Goal: Information Seeking & Learning: Compare options

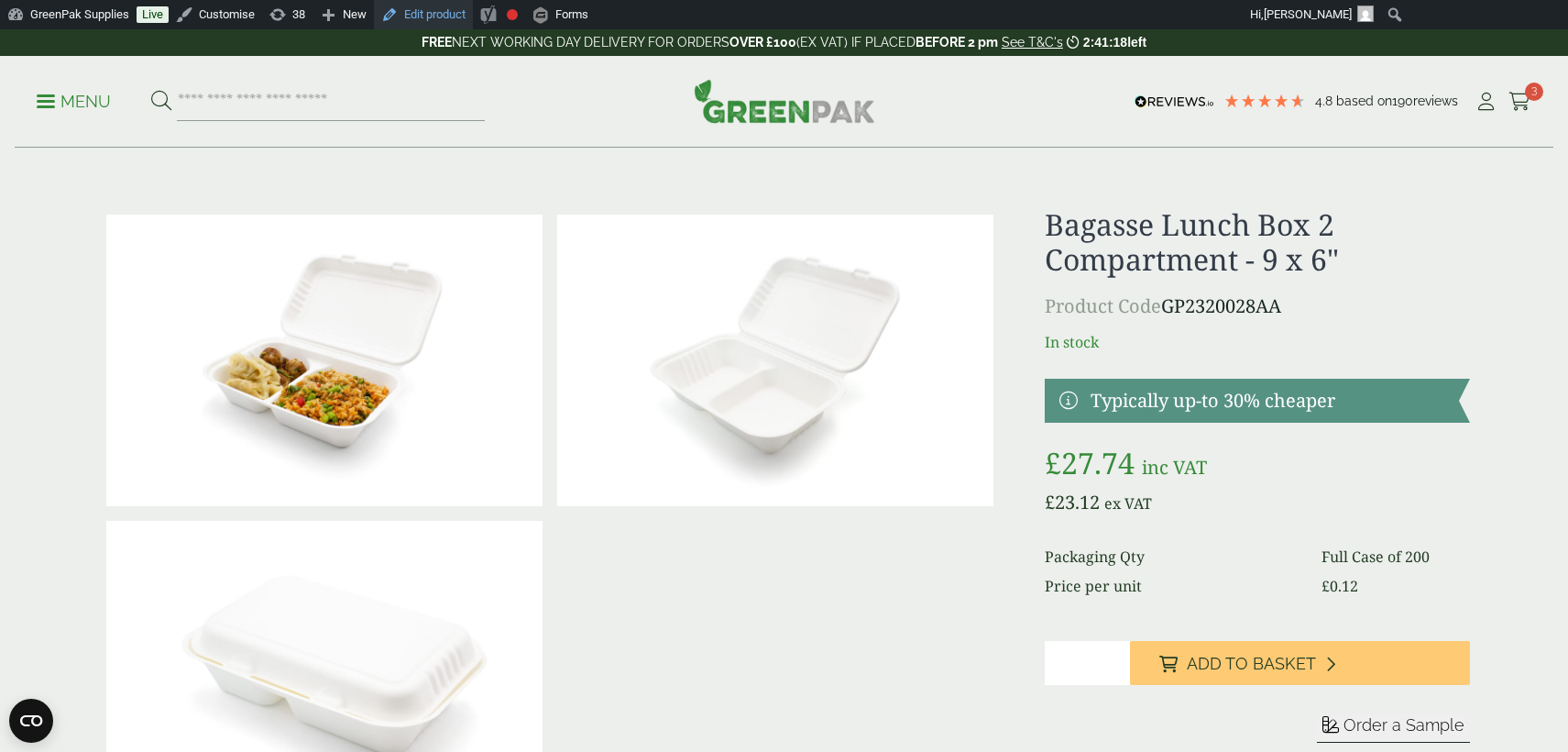
click at [463, 17] on link "Edit product" at bounding box center [423, 14] width 99 height 29
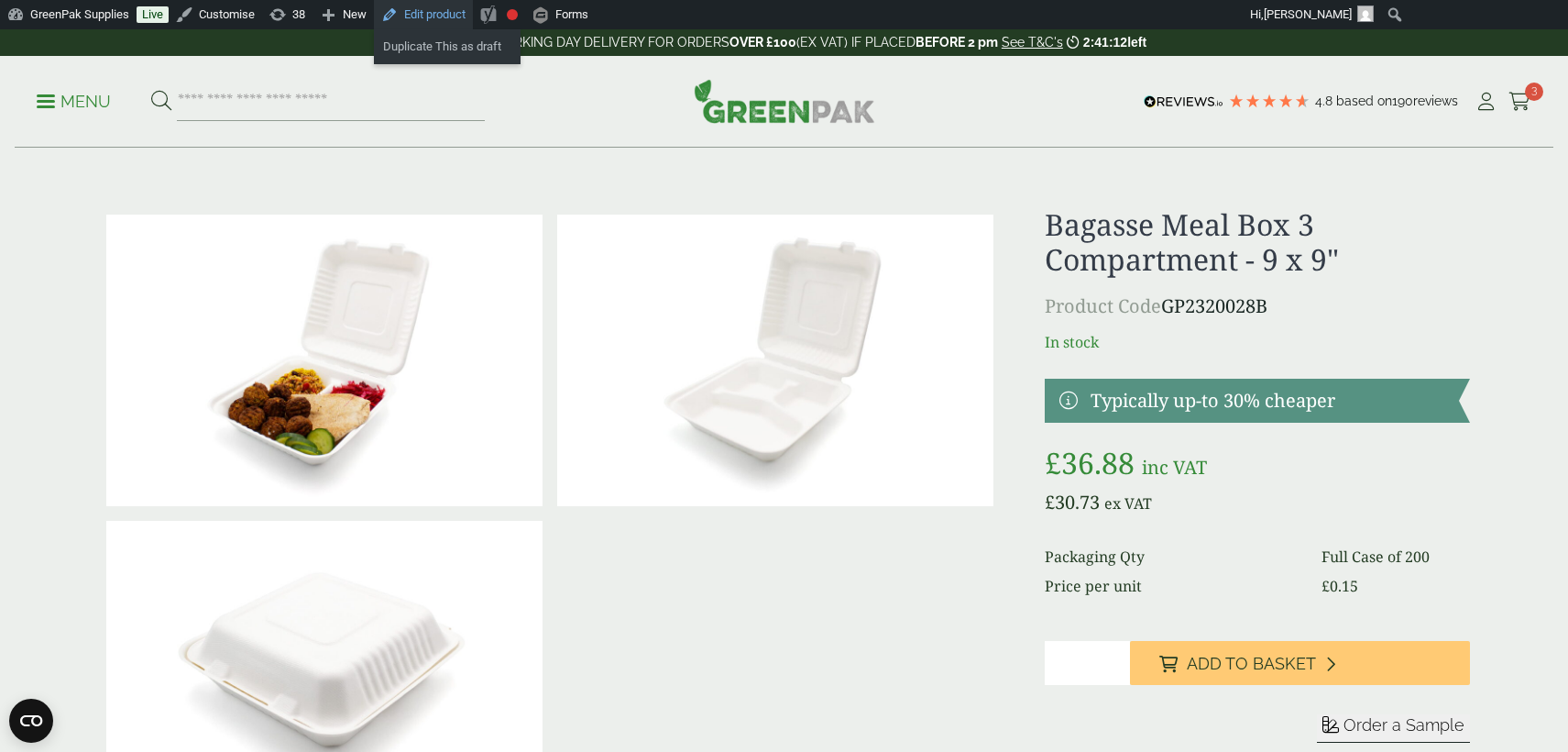
click at [459, 13] on link "Edit product" at bounding box center [423, 14] width 99 height 29
drag, startPoint x: 655, startPoint y: 29, endPoint x: 688, endPoint y: 4, distance: 41.4
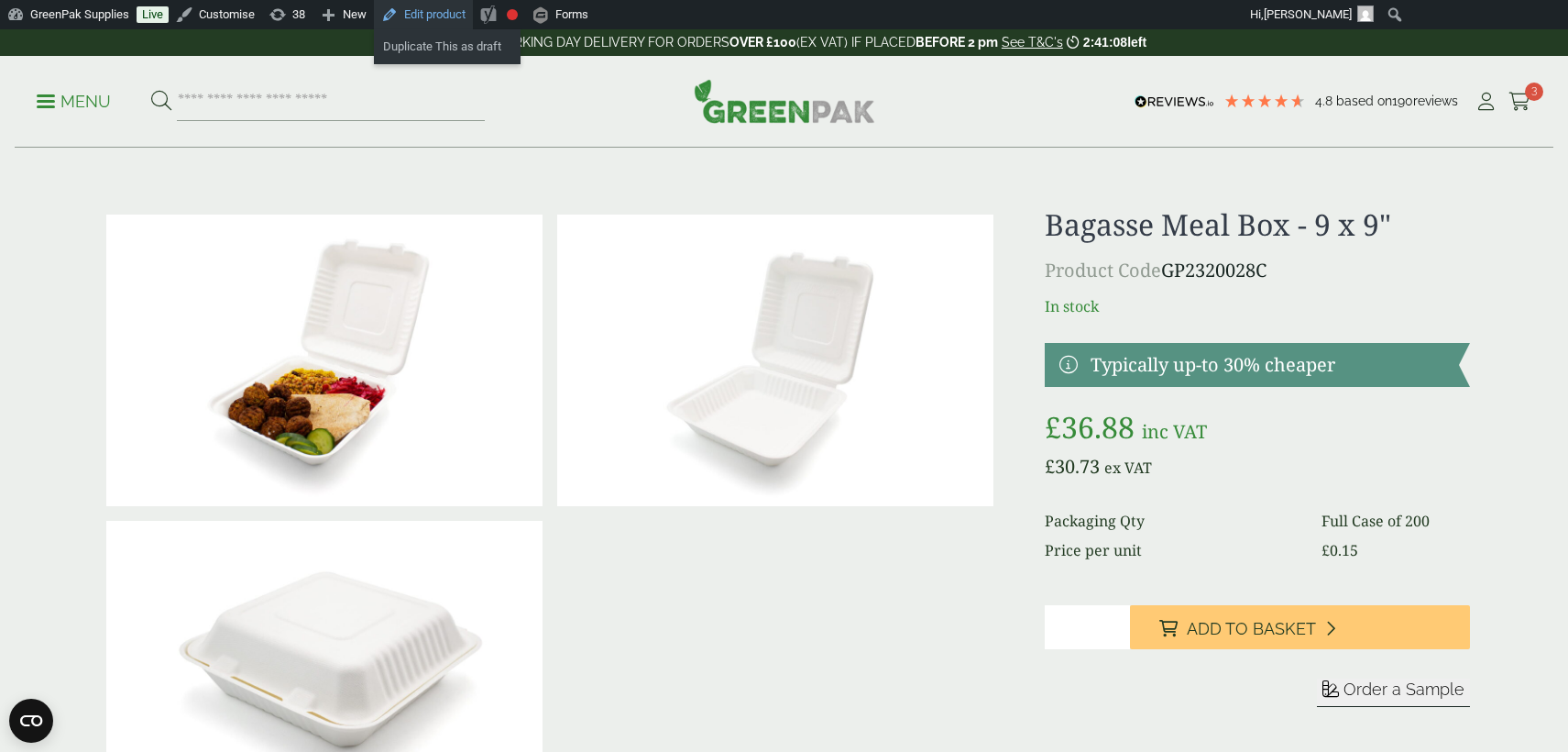
click at [452, 18] on link "Edit product" at bounding box center [423, 14] width 99 height 29
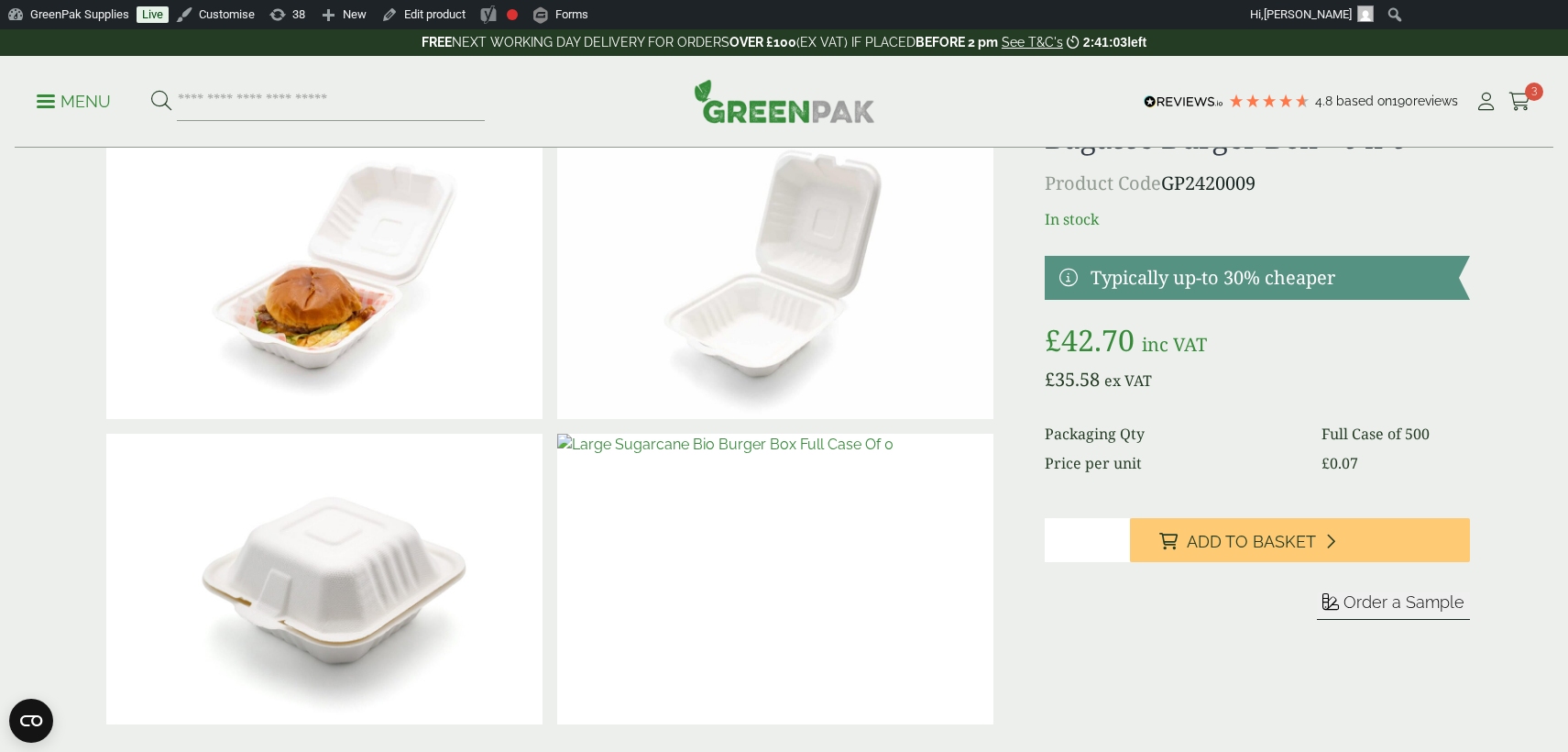
scroll to position [8, 0]
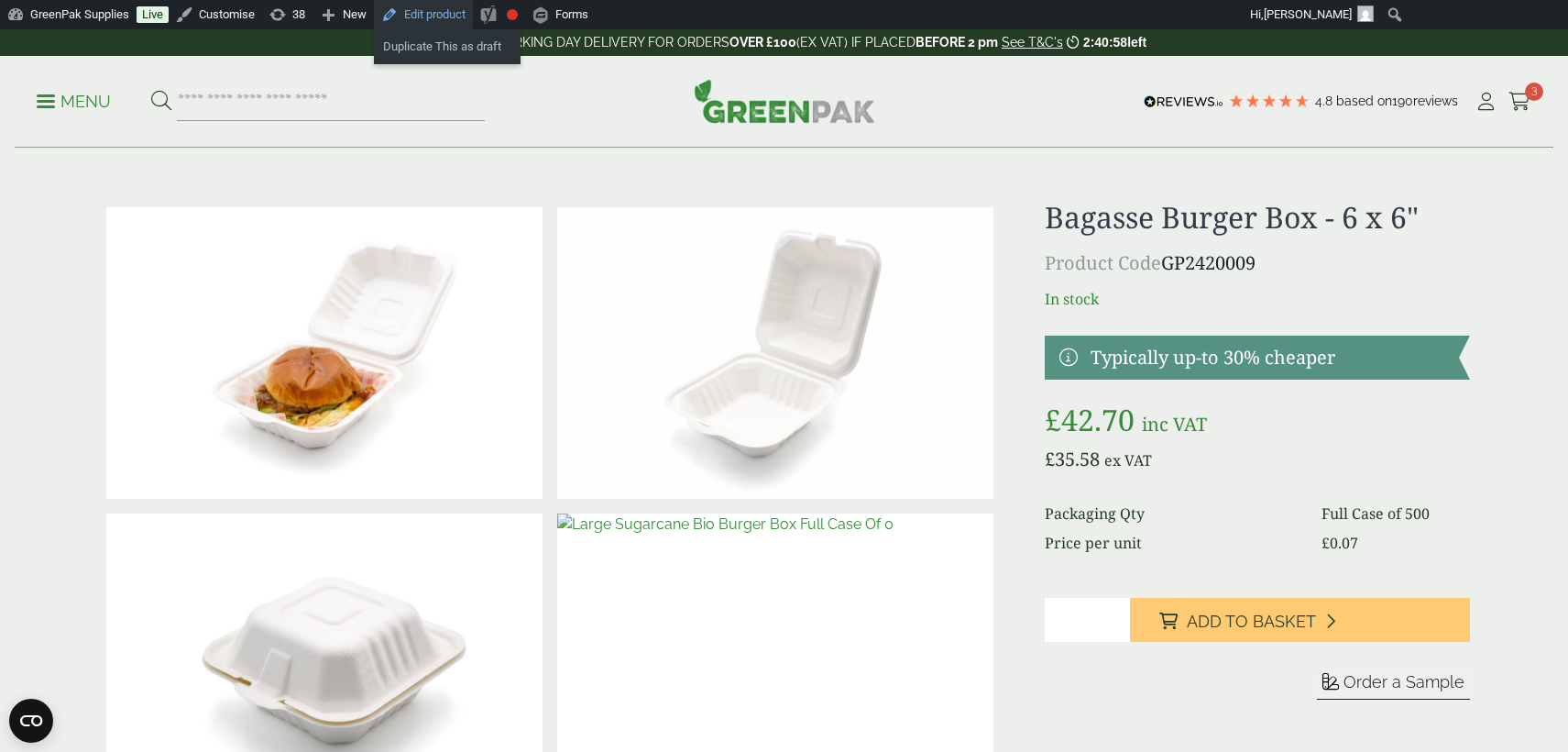
click at [438, 18] on link "Edit product" at bounding box center [423, 14] width 99 height 29
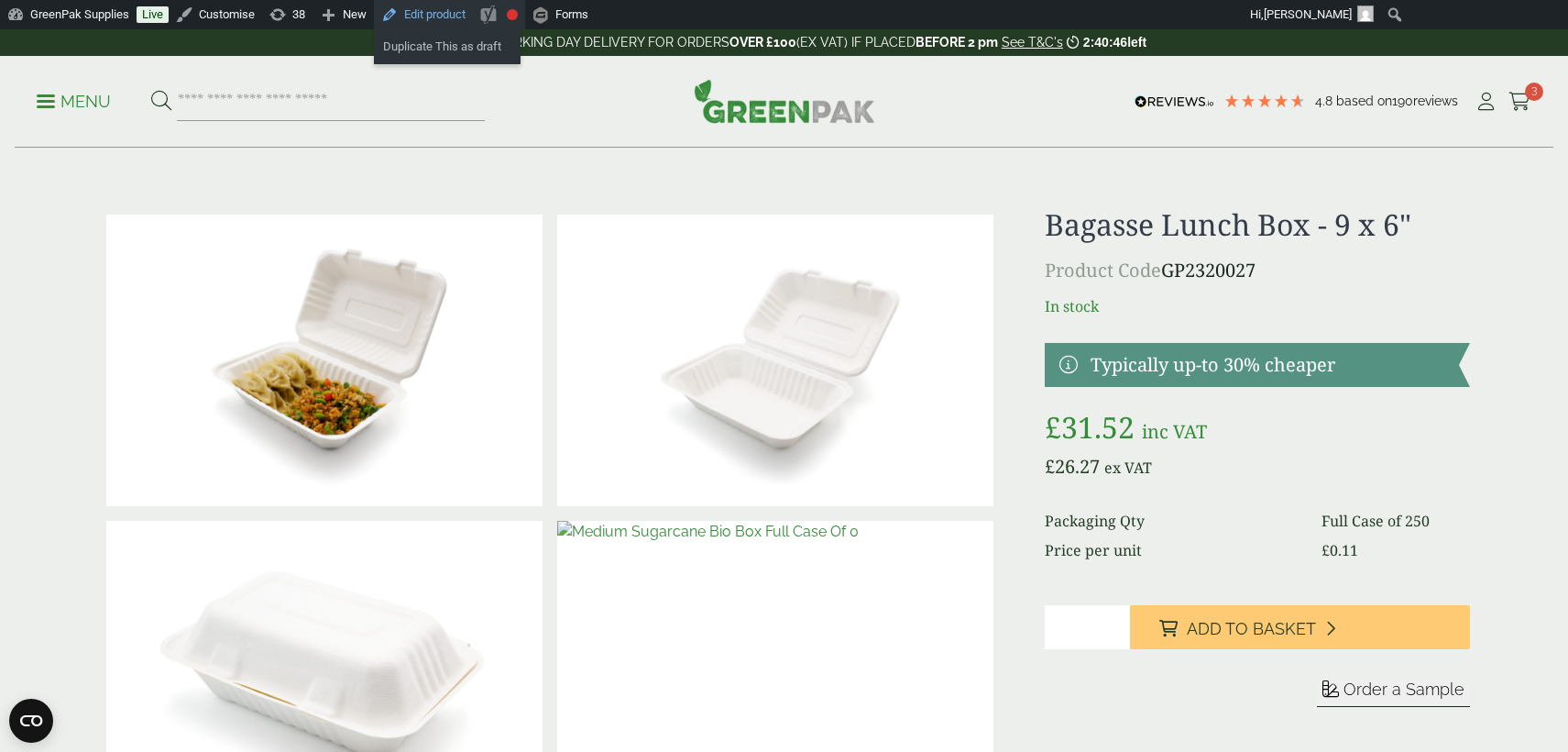
drag, startPoint x: 454, startPoint y: 17, endPoint x: 527, endPoint y: 16, distance: 73.0
click at [454, 17] on link "Edit product" at bounding box center [423, 14] width 99 height 29
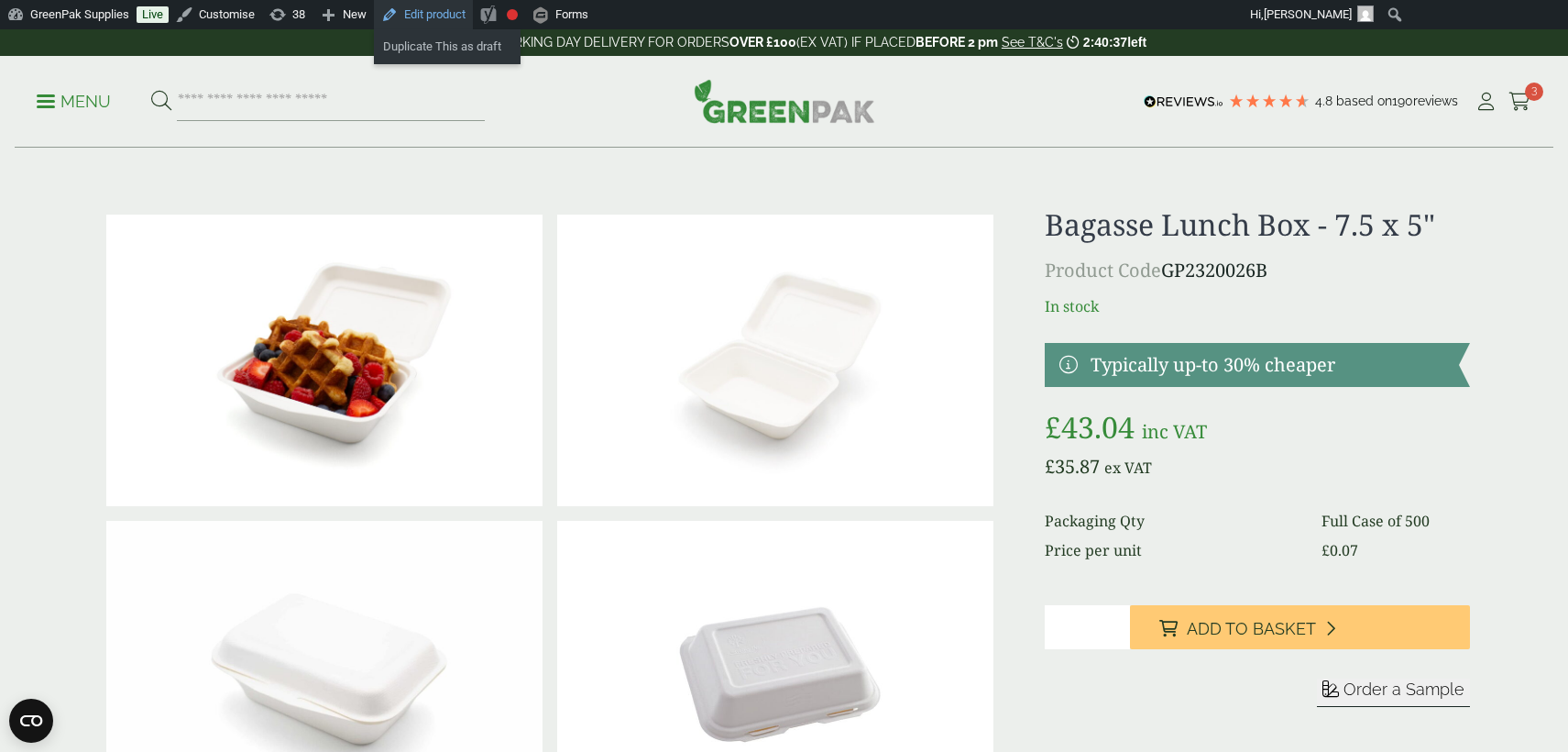
click at [465, 15] on link "Edit product" at bounding box center [423, 14] width 99 height 29
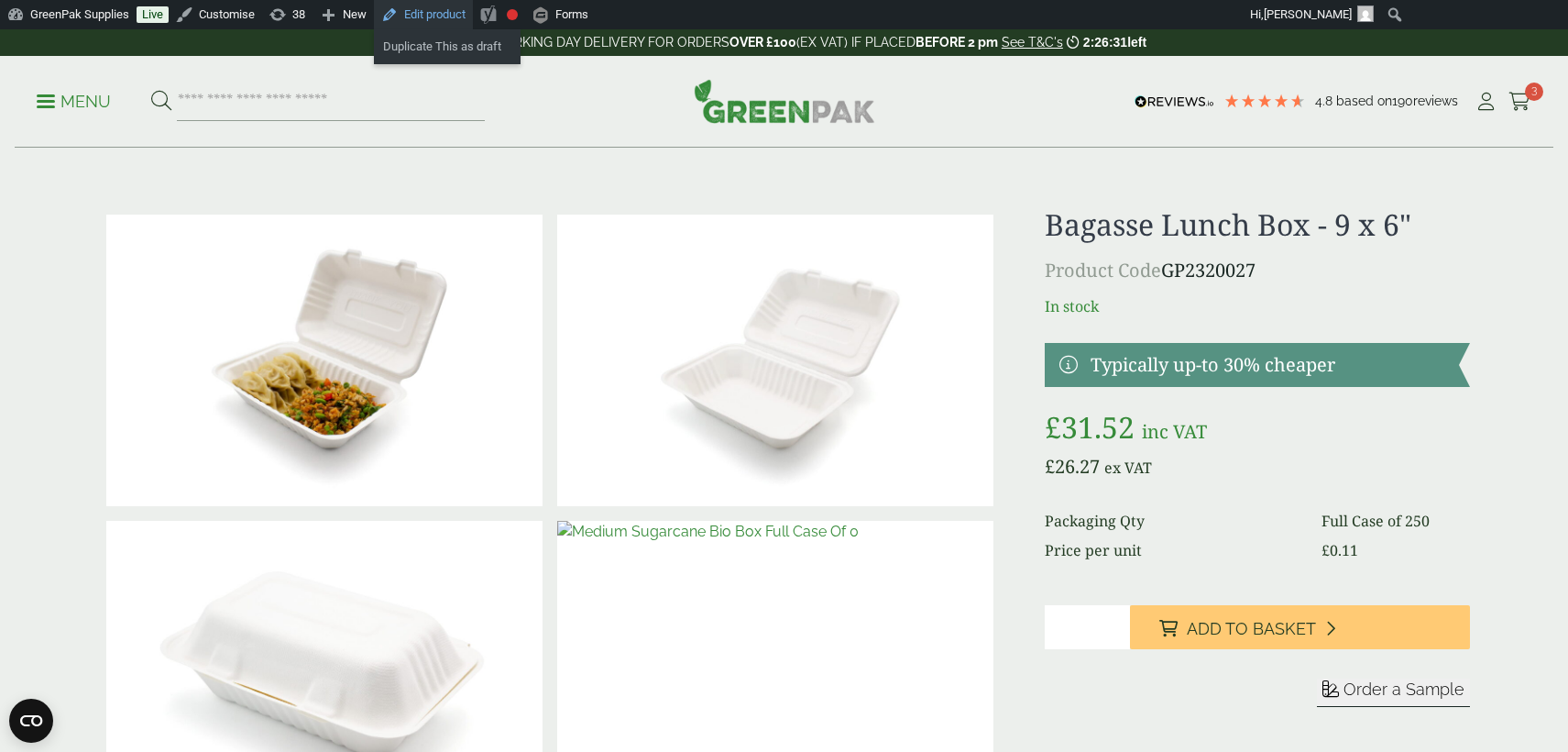
click at [451, 14] on link "Edit product" at bounding box center [423, 14] width 99 height 29
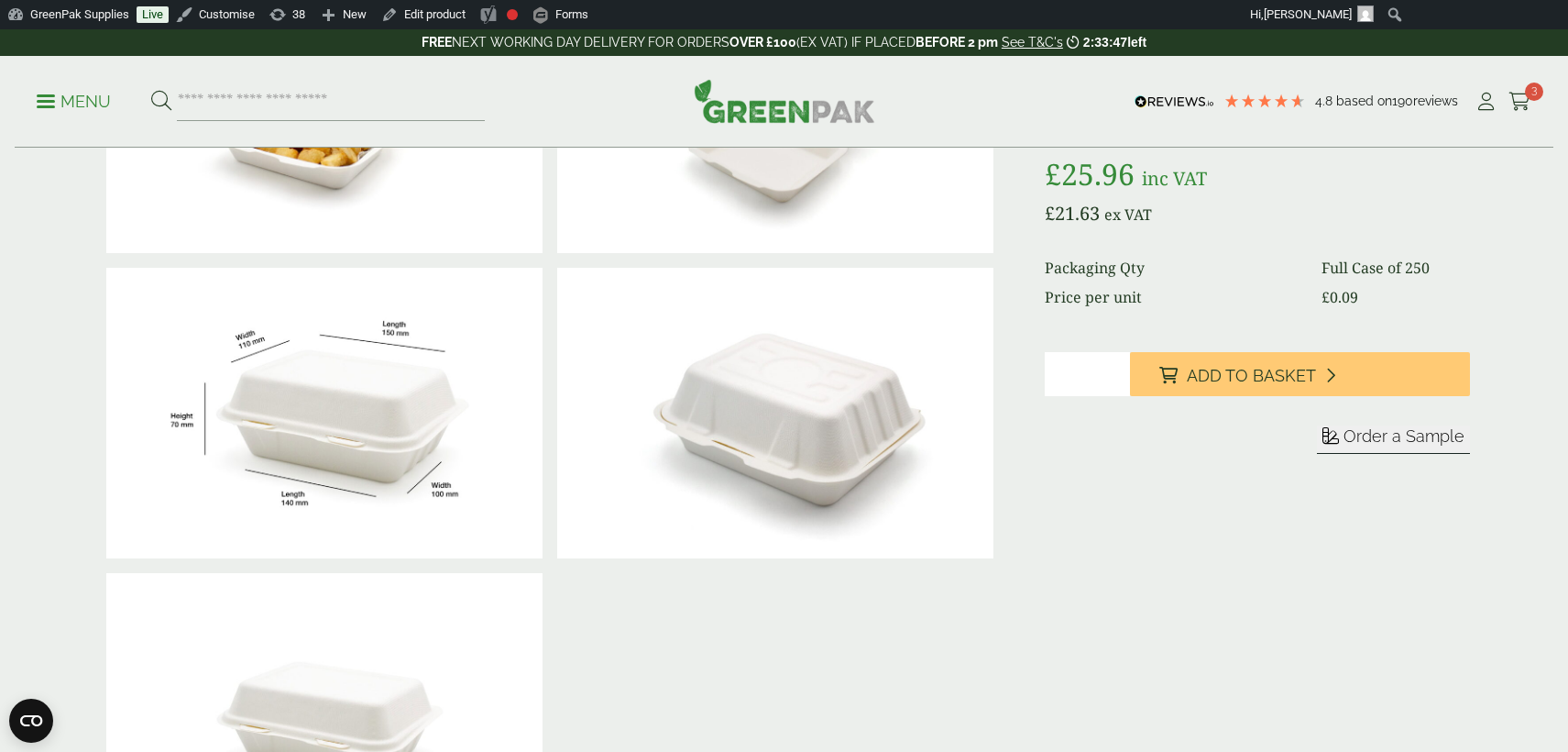
scroll to position [106, 0]
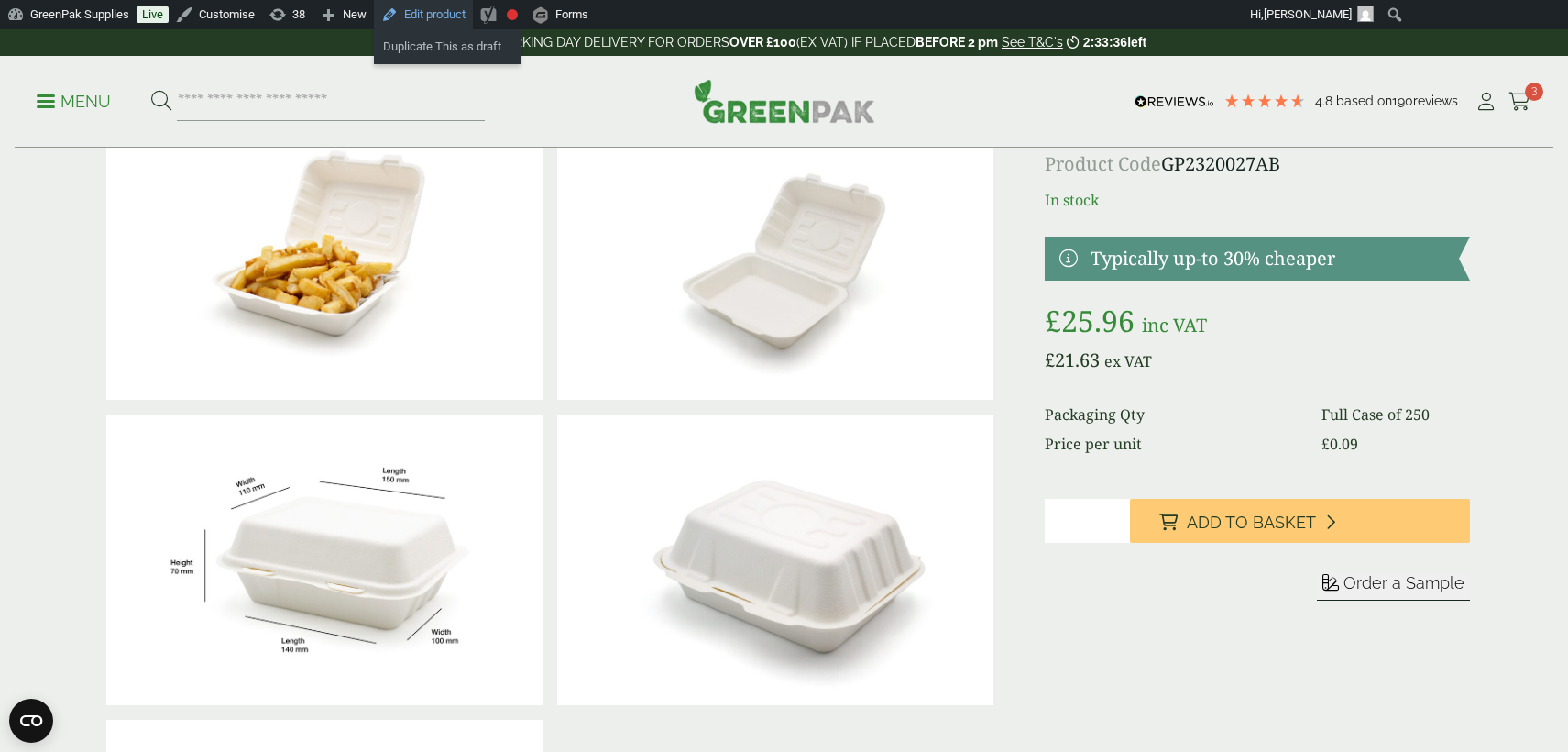
click at [444, 15] on link "Edit product" at bounding box center [423, 14] width 99 height 29
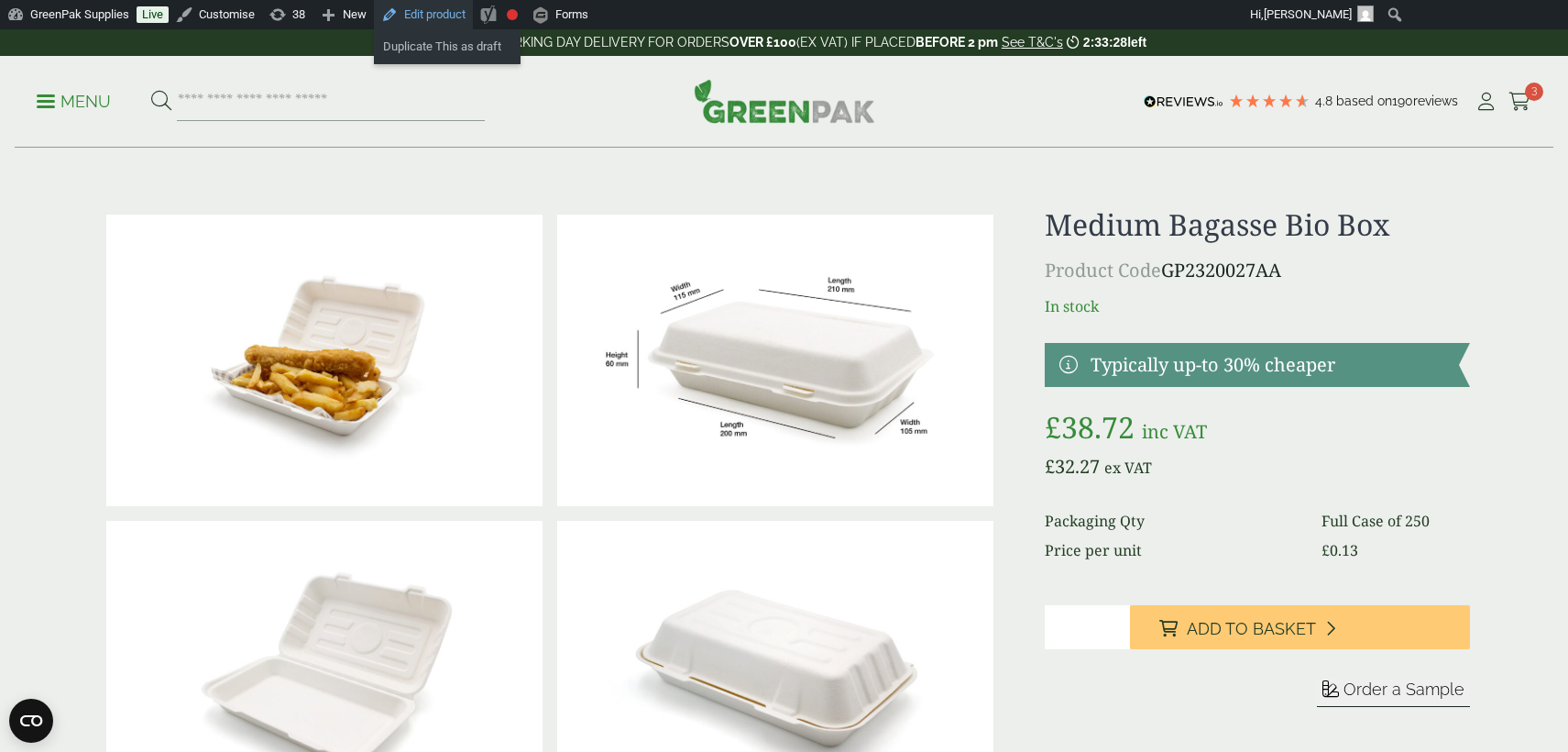
click at [442, 20] on link "Edit product" at bounding box center [423, 14] width 99 height 29
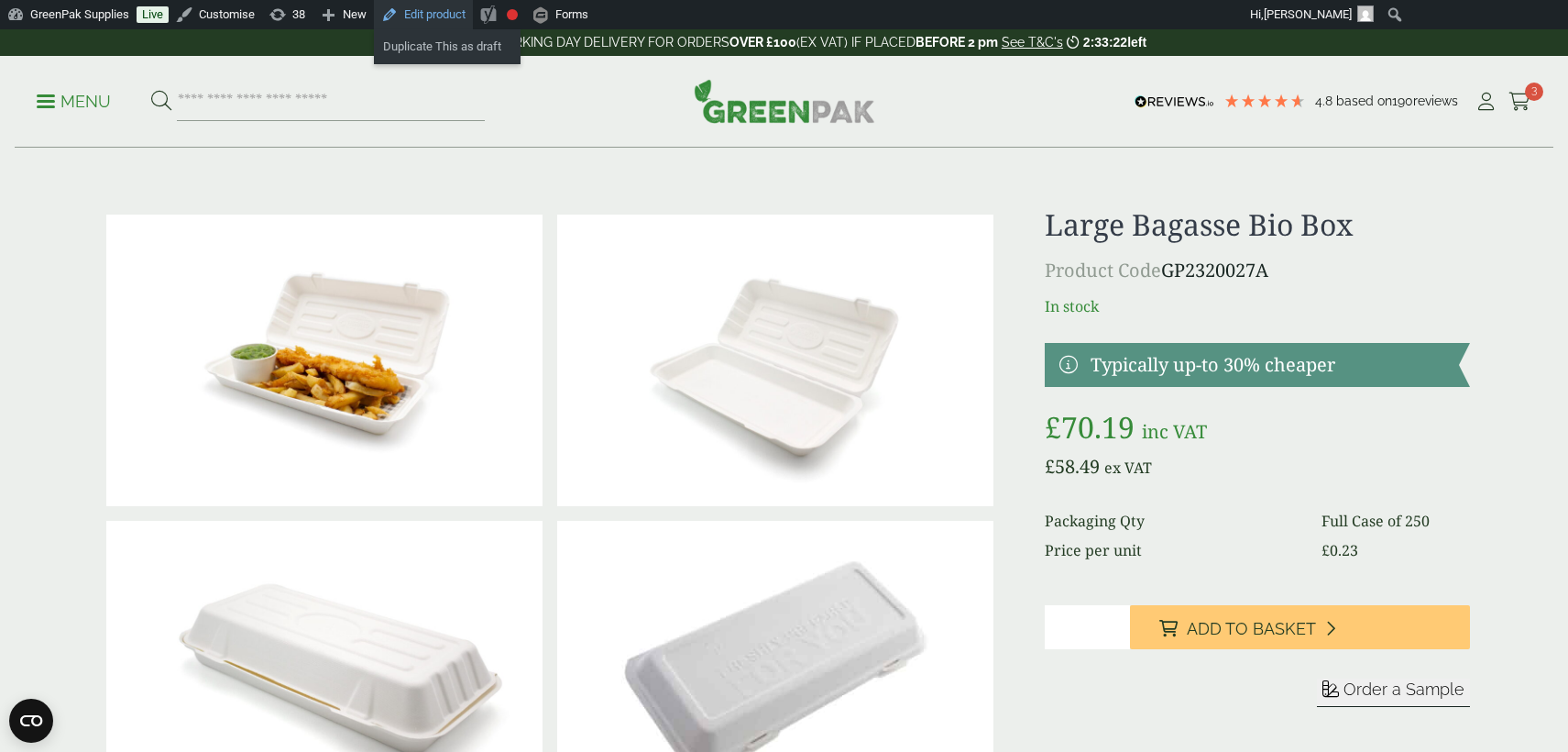
click at [465, 11] on link "Edit product" at bounding box center [423, 14] width 99 height 29
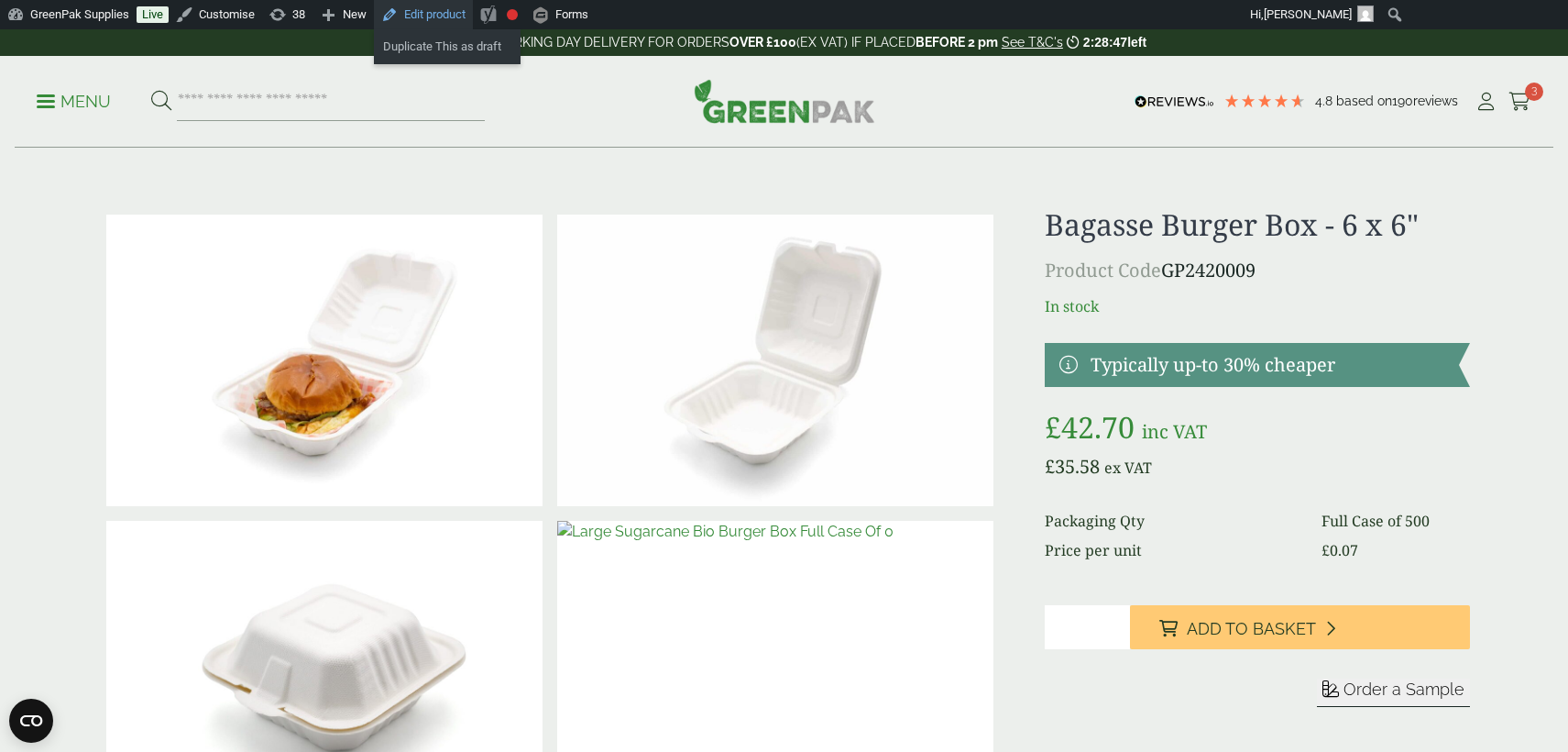
click at [450, 16] on link "Edit product" at bounding box center [423, 14] width 99 height 29
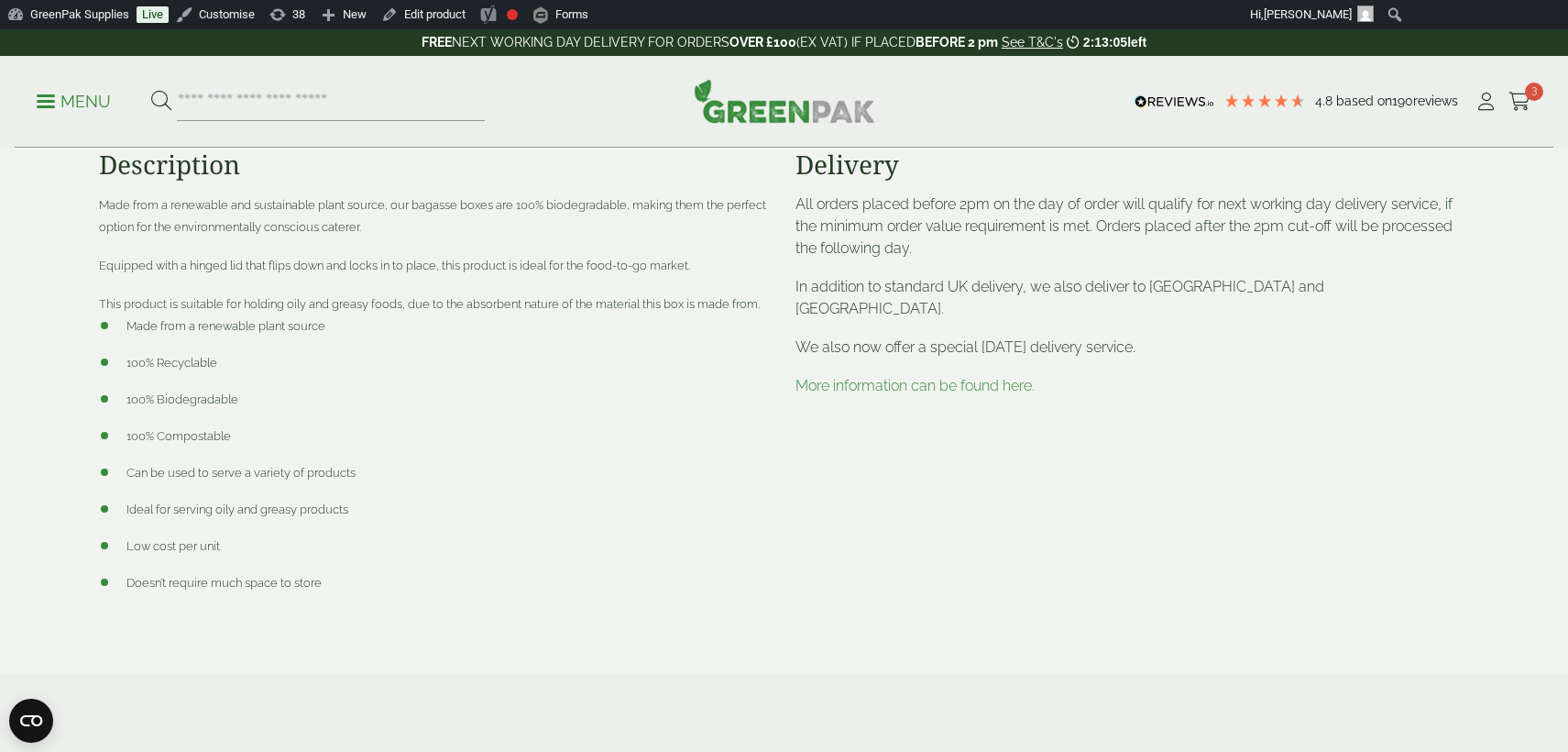
scroll to position [691, 0]
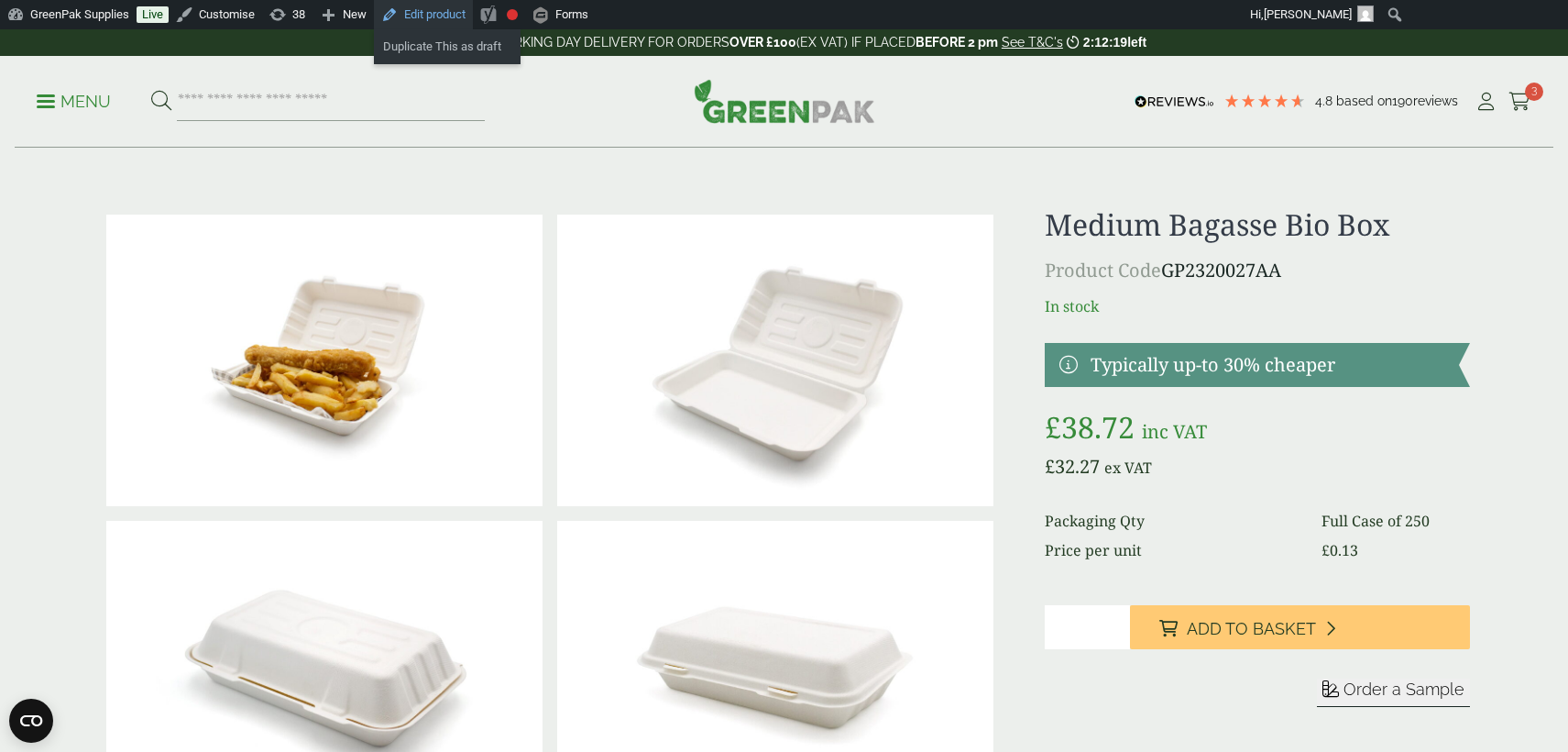
click at [446, 13] on link "Edit product" at bounding box center [423, 14] width 99 height 29
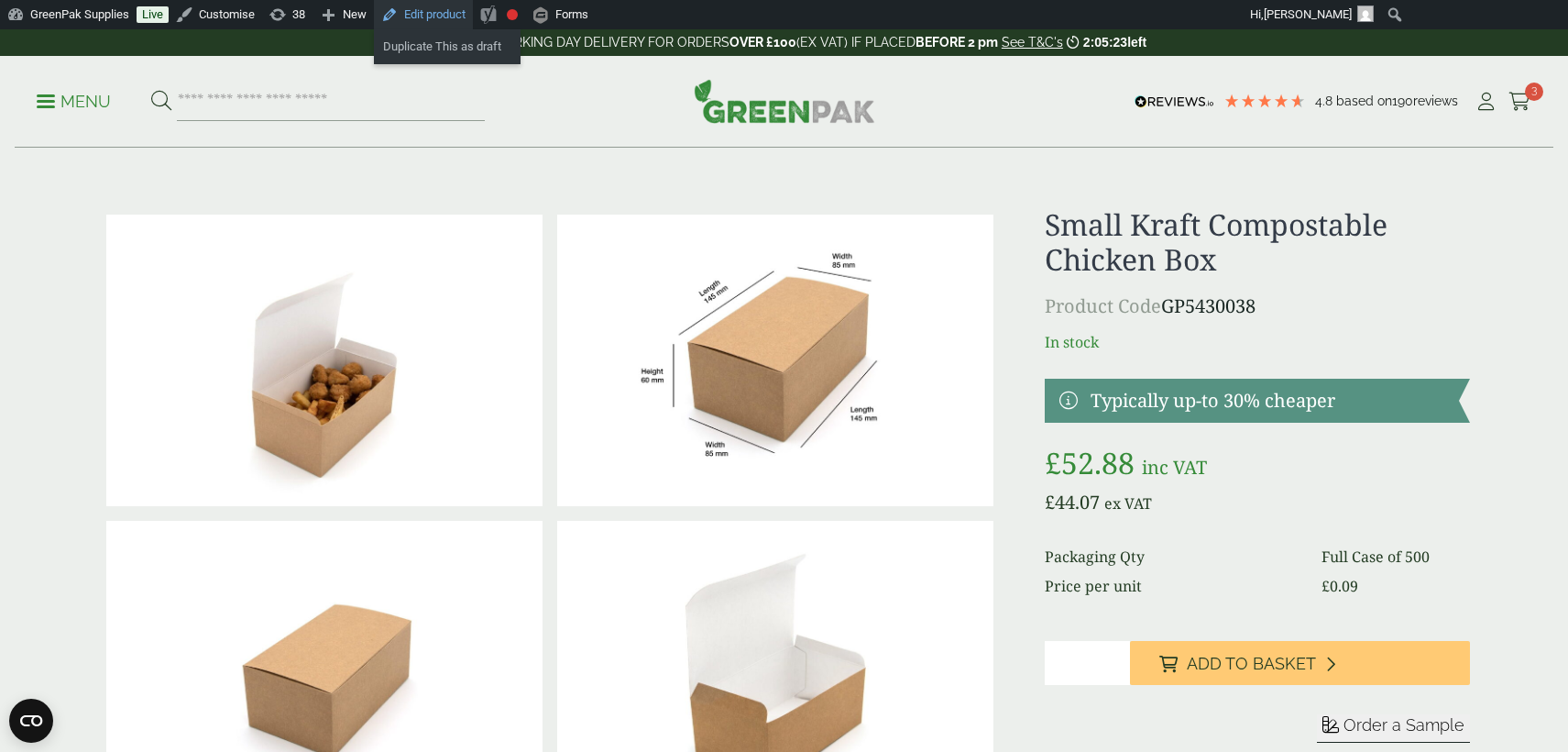
click at [453, 16] on link "Edit product" at bounding box center [423, 14] width 99 height 29
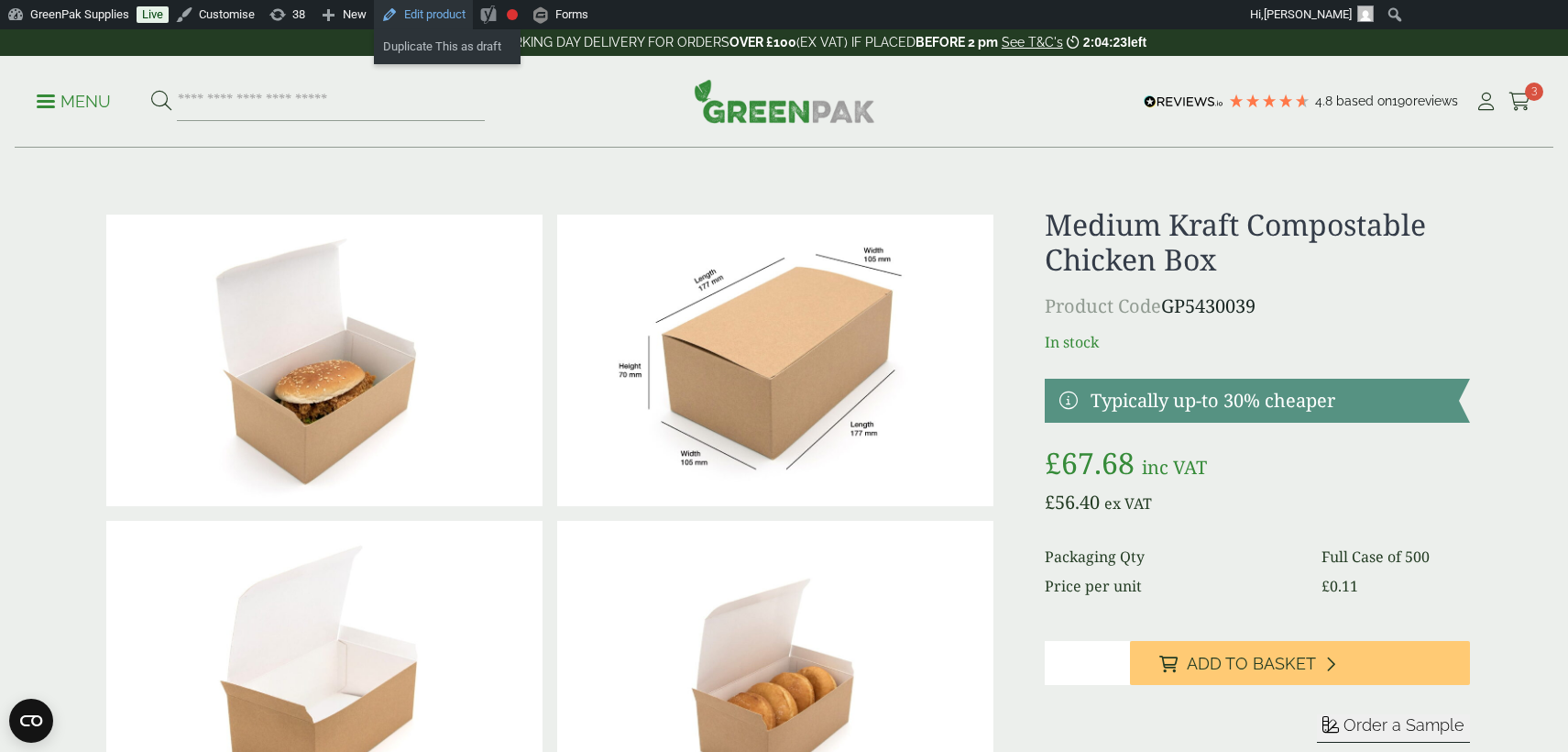
click at [462, 16] on link "Edit product" at bounding box center [423, 14] width 99 height 29
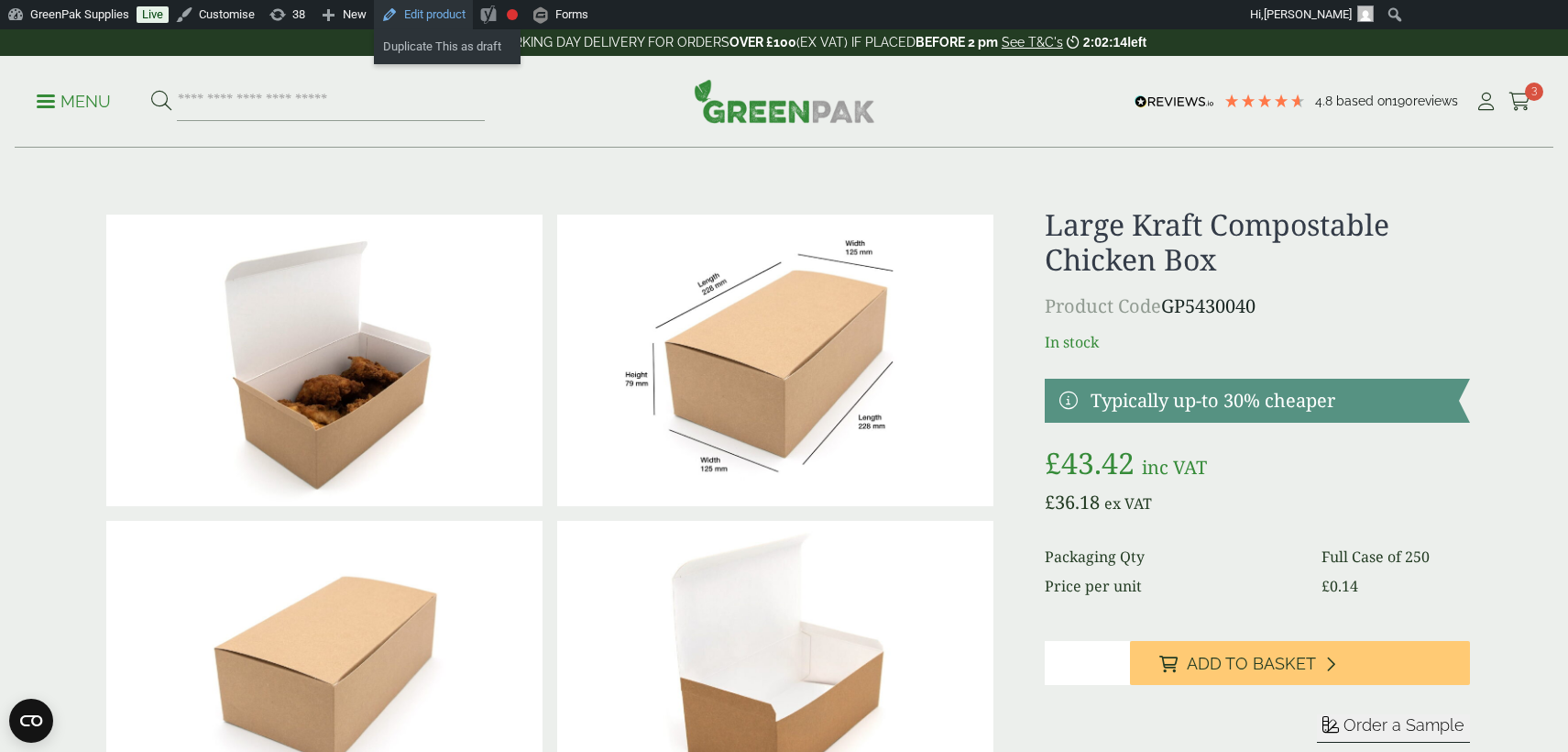
click at [431, 11] on link "Edit product" at bounding box center [423, 14] width 99 height 29
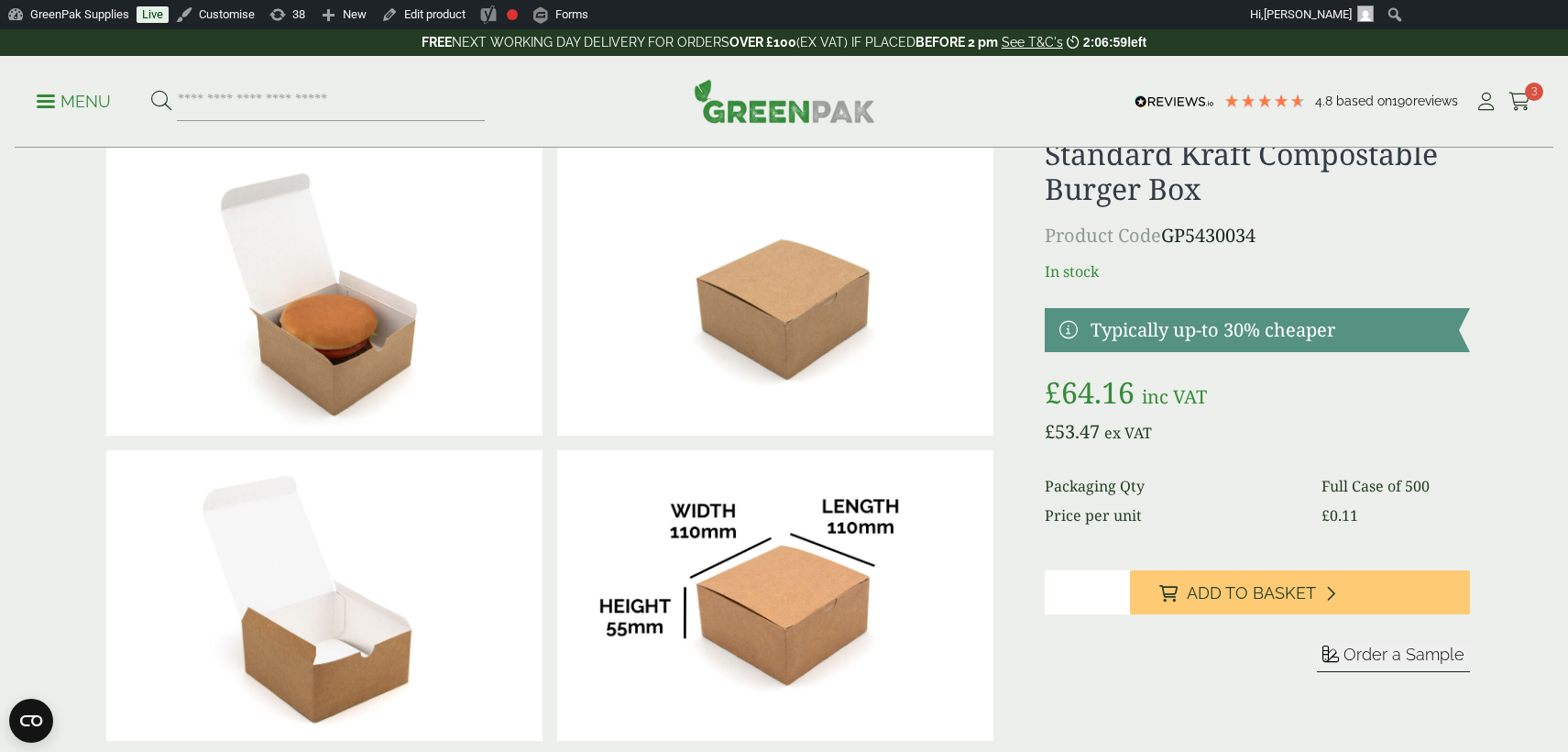
scroll to position [70, 0]
click at [451, 22] on link "Edit product" at bounding box center [423, 14] width 99 height 29
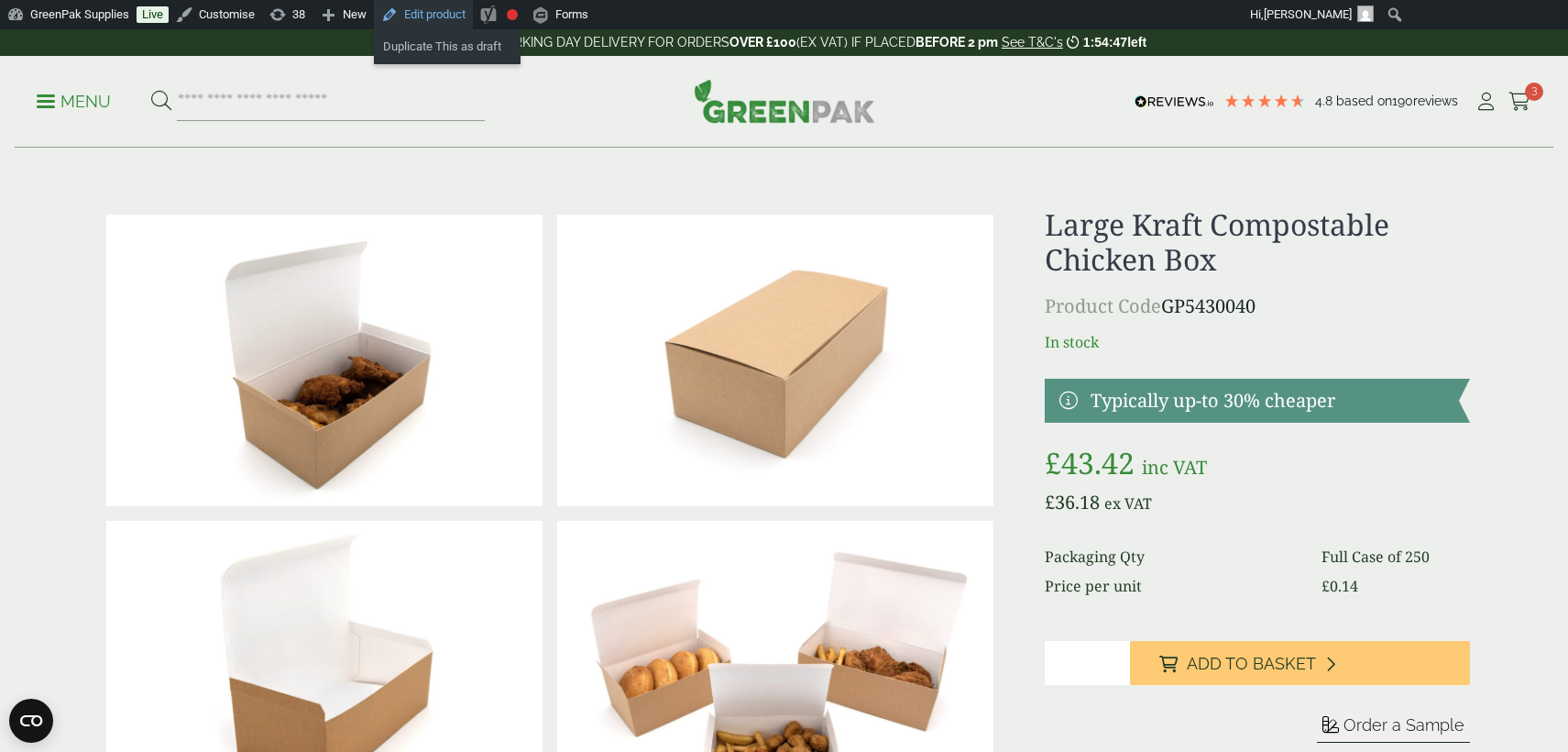
click at [455, 16] on link "Edit product" at bounding box center [423, 14] width 99 height 29
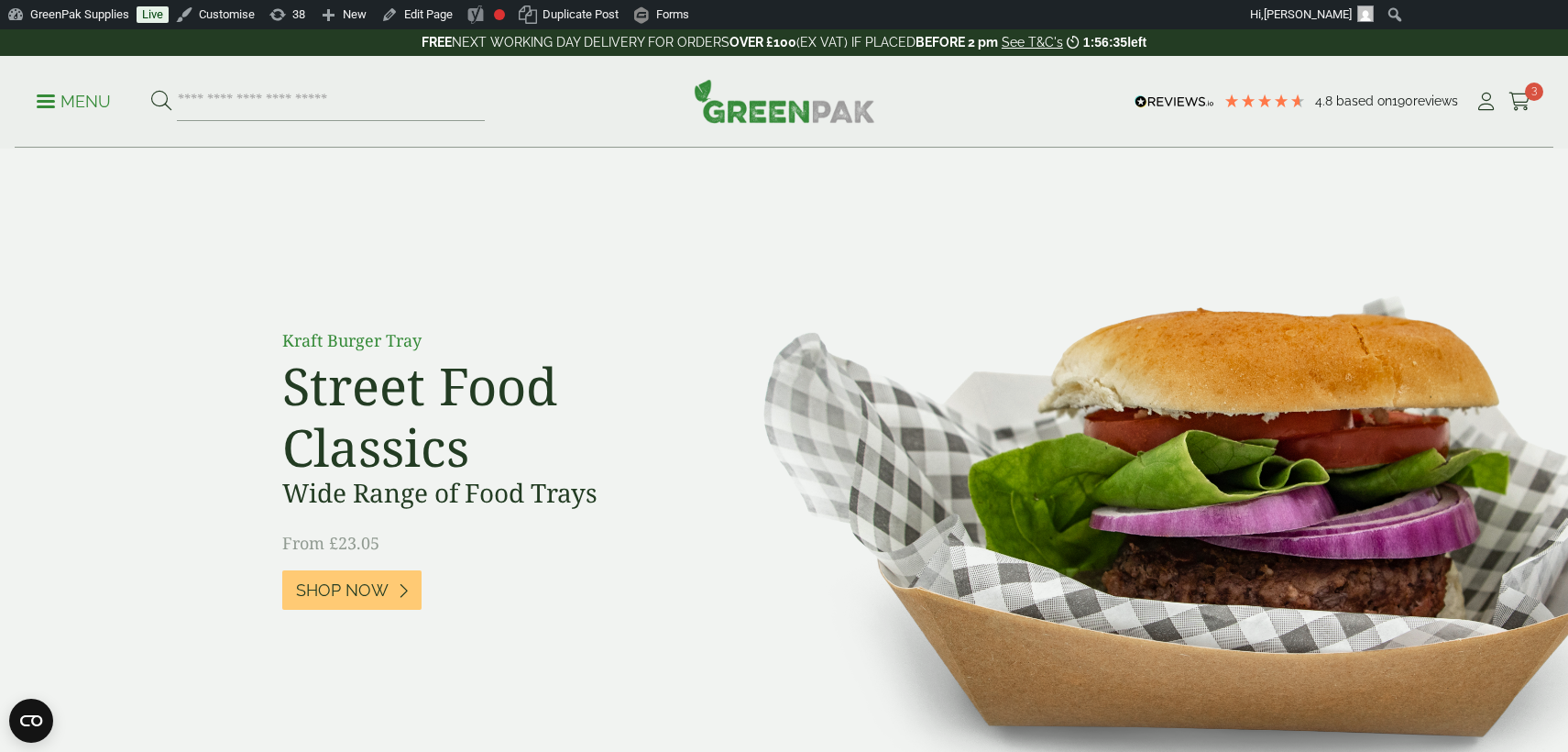
click at [72, 103] on p "Menu" at bounding box center [73, 101] width 74 height 22
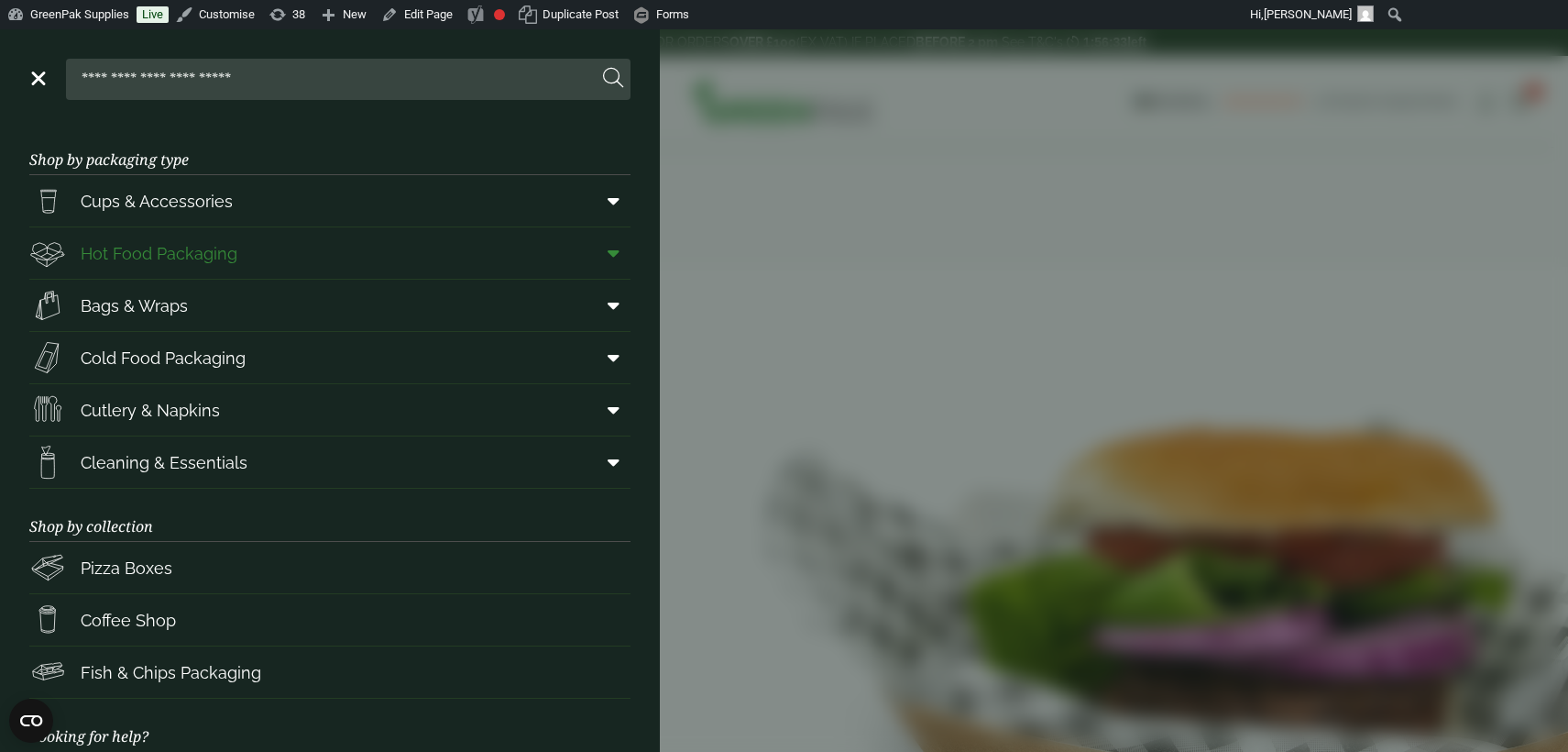
click at [353, 253] on link "Hot Food Packaging" at bounding box center [330, 253] width 601 height 52
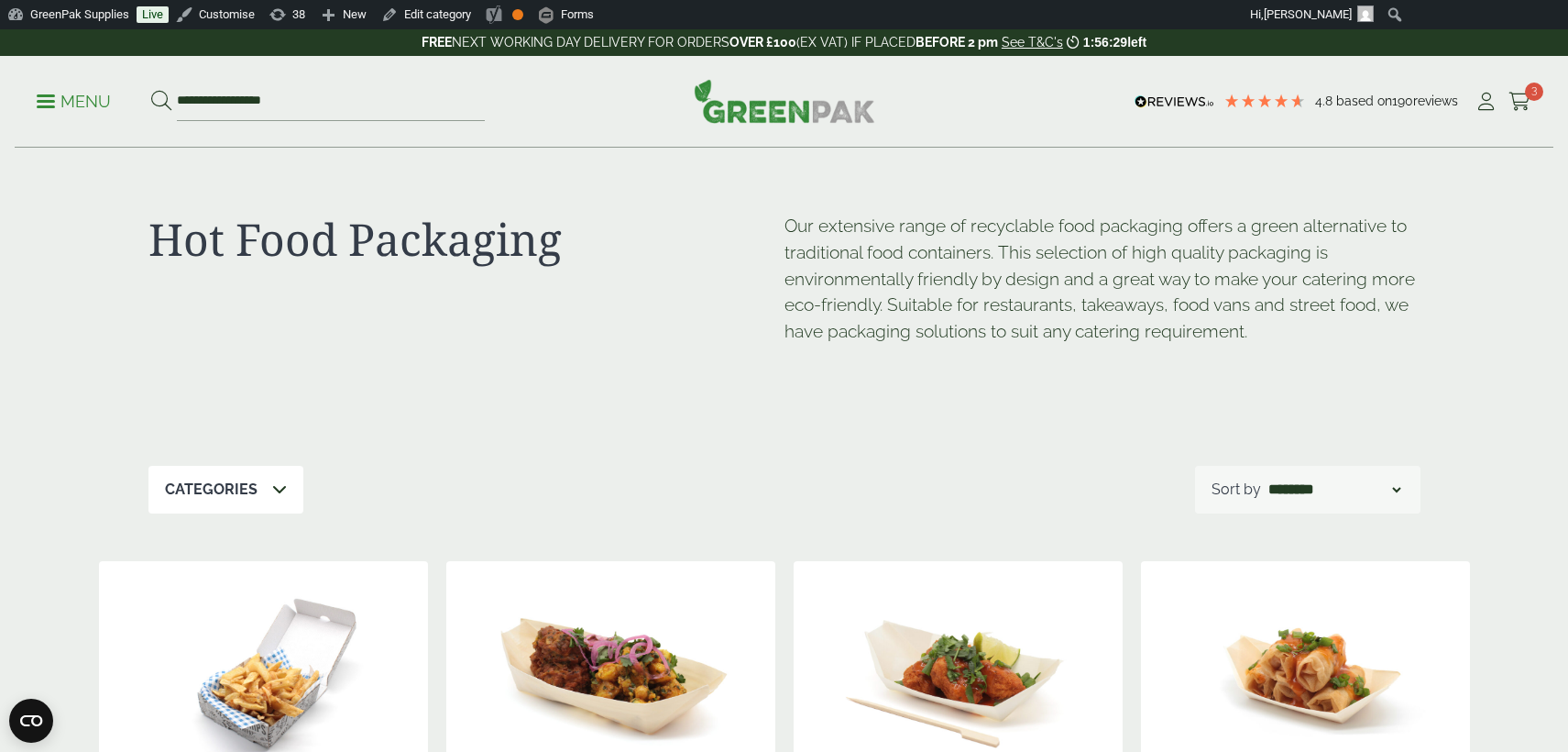
click at [98, 106] on p "Menu" at bounding box center [73, 101] width 74 height 22
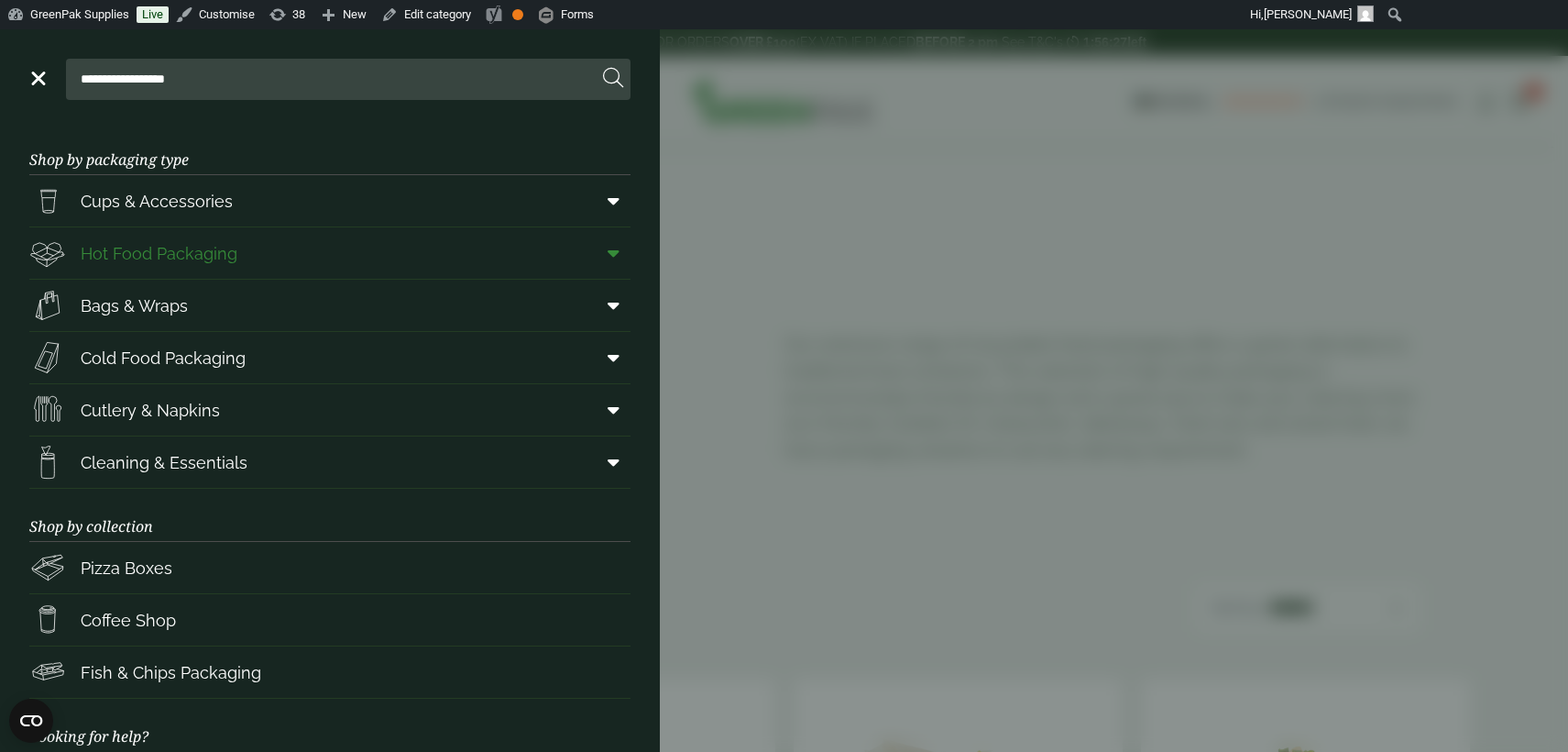
click at [614, 257] on icon at bounding box center [613, 253] width 12 height 18
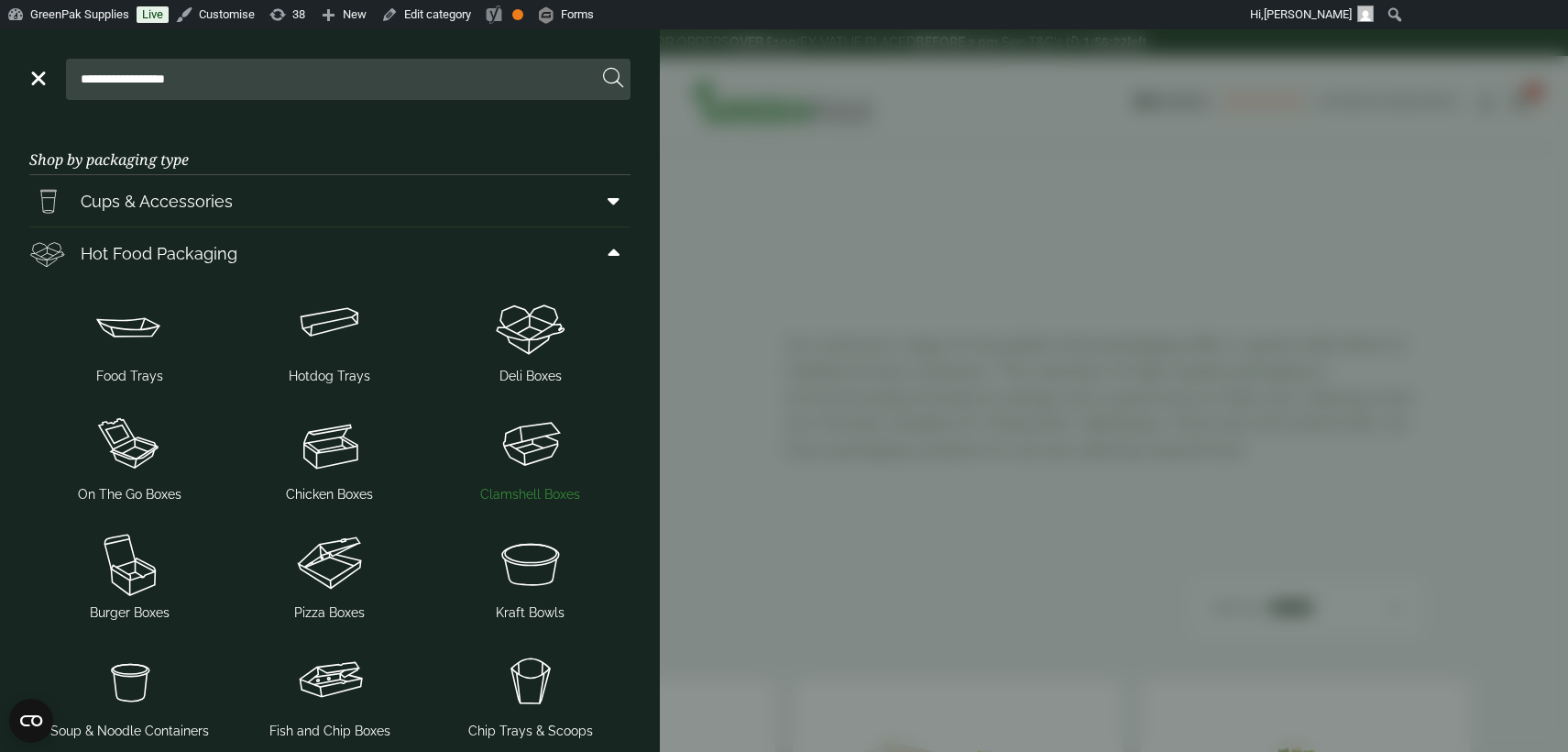
click at [534, 459] on img at bounding box center [530, 445] width 186 height 74
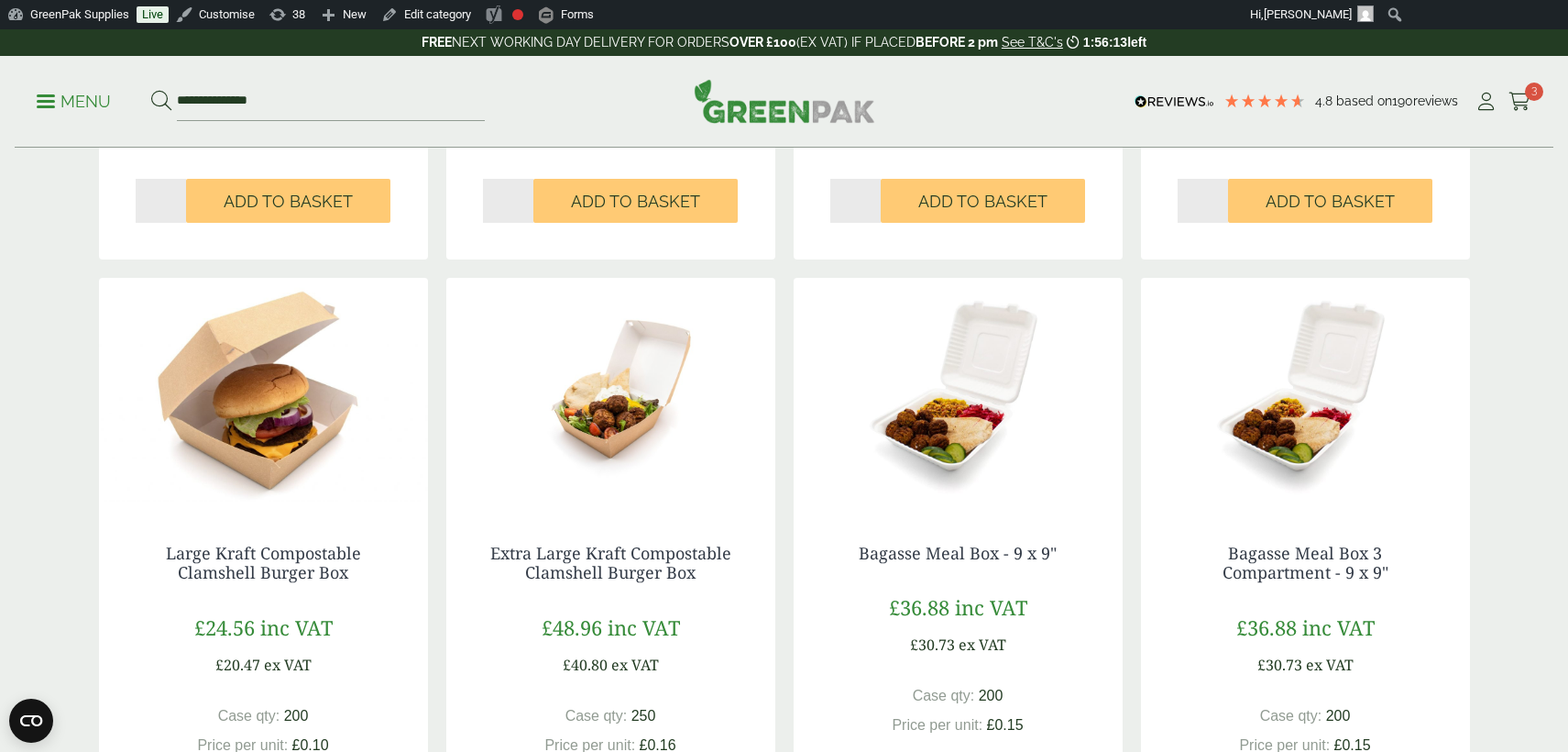
scroll to position [1458, 0]
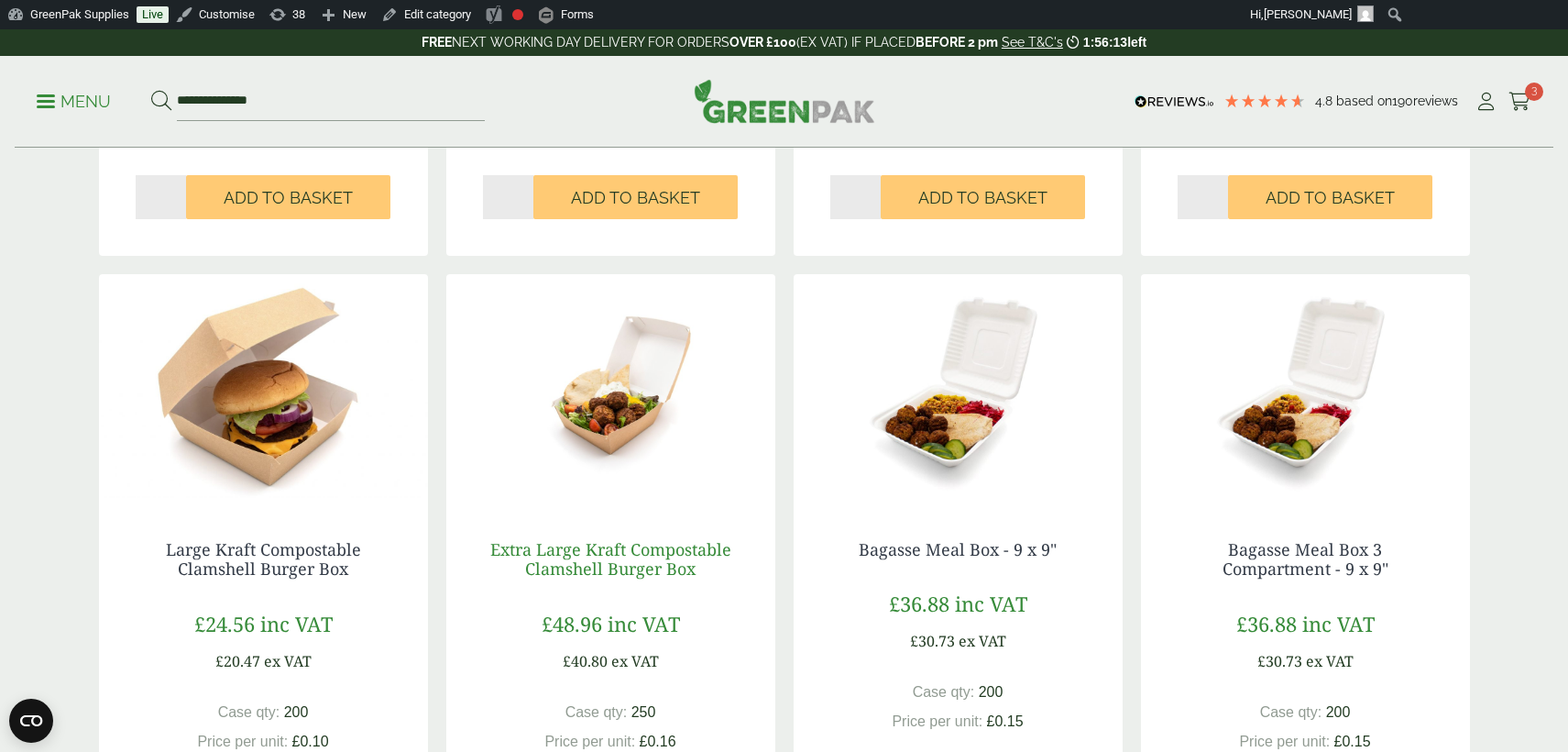
click at [645, 562] on link "Extra Large Kraft Compostable Clamshell Burger Box" at bounding box center [611, 559] width 241 height 42
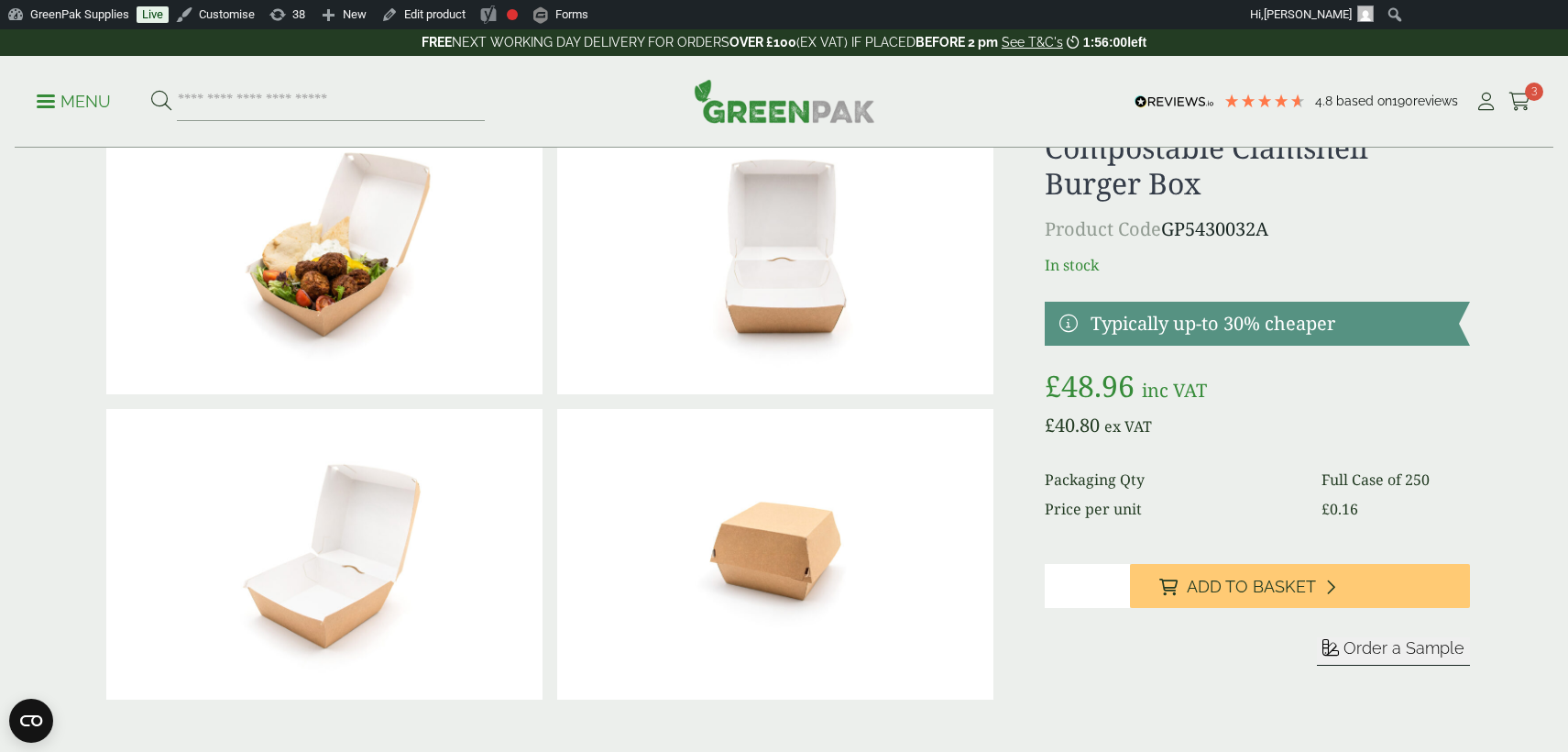
scroll to position [109, 0]
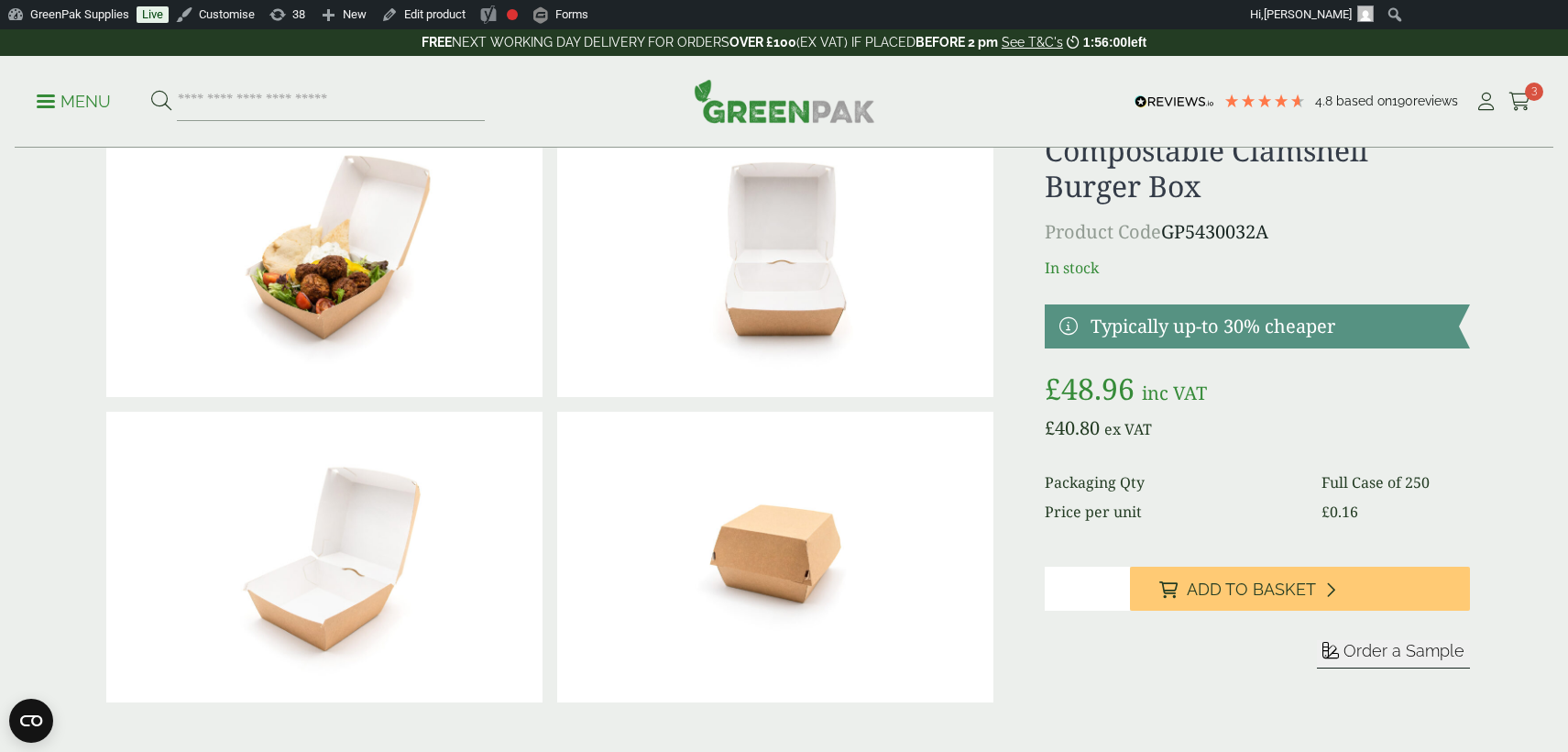
click at [791, 560] on img at bounding box center [775, 558] width 436 height 292
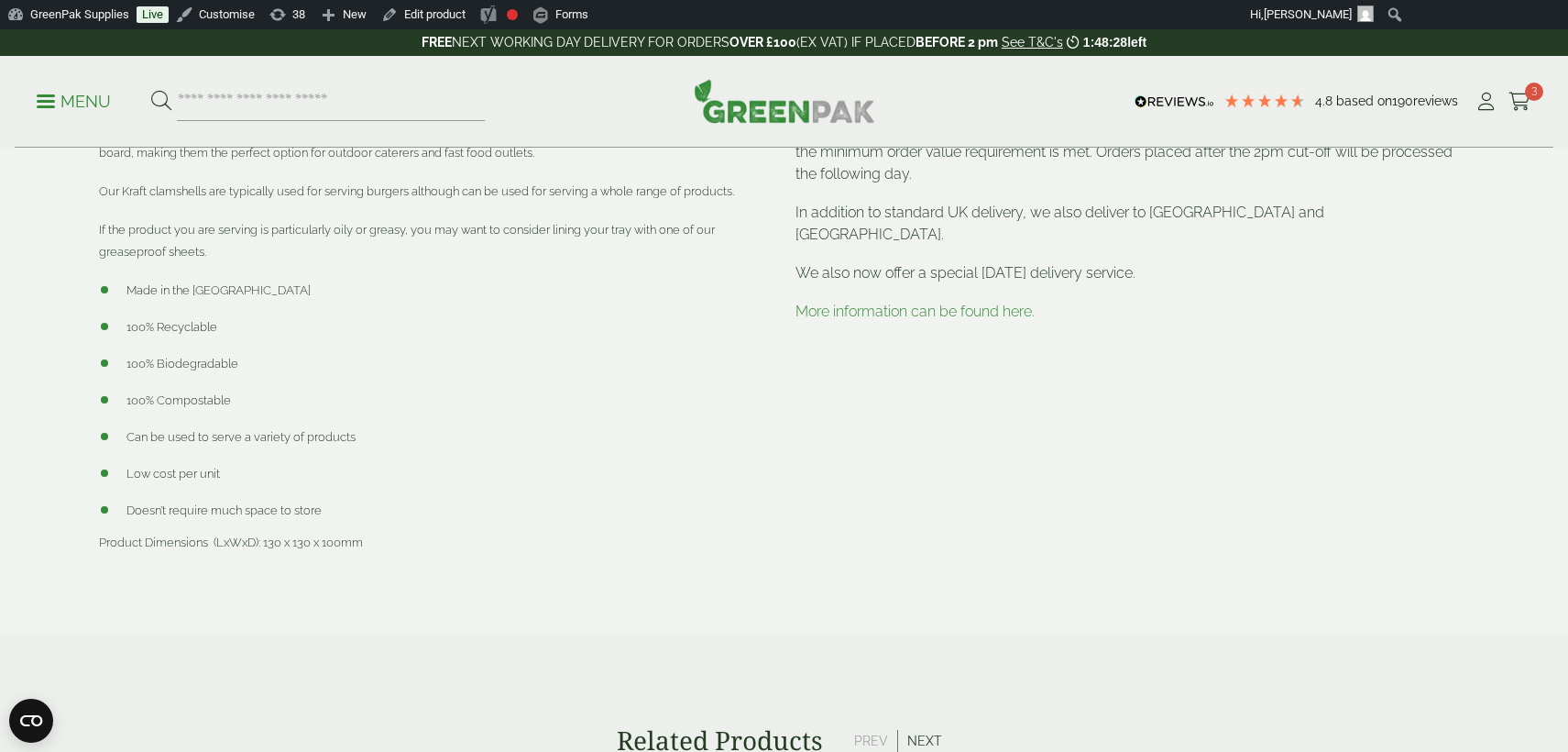
scroll to position [0, 0]
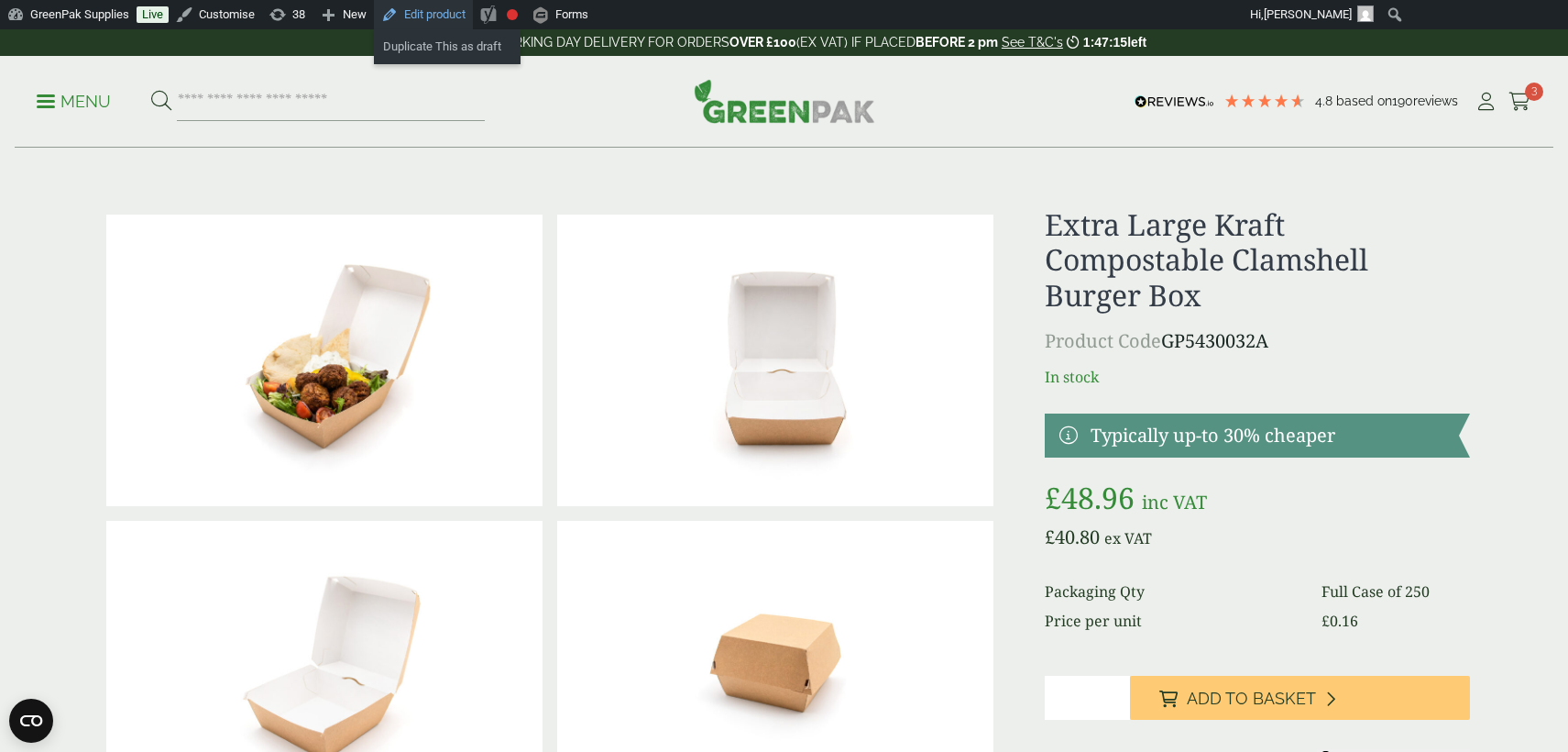
click at [457, 16] on link "Edit product" at bounding box center [423, 14] width 99 height 29
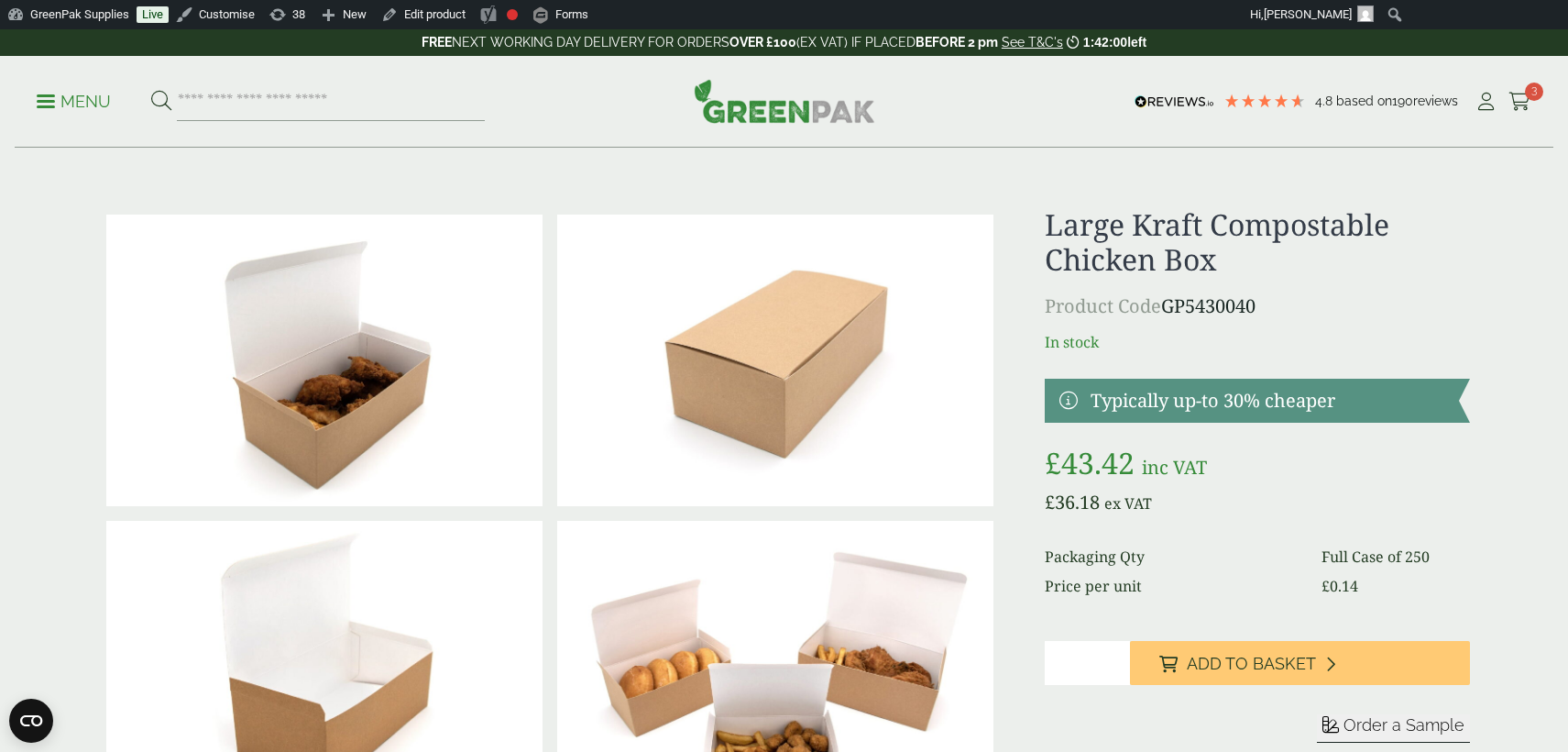
click at [88, 102] on p "Menu" at bounding box center [73, 101] width 74 height 22
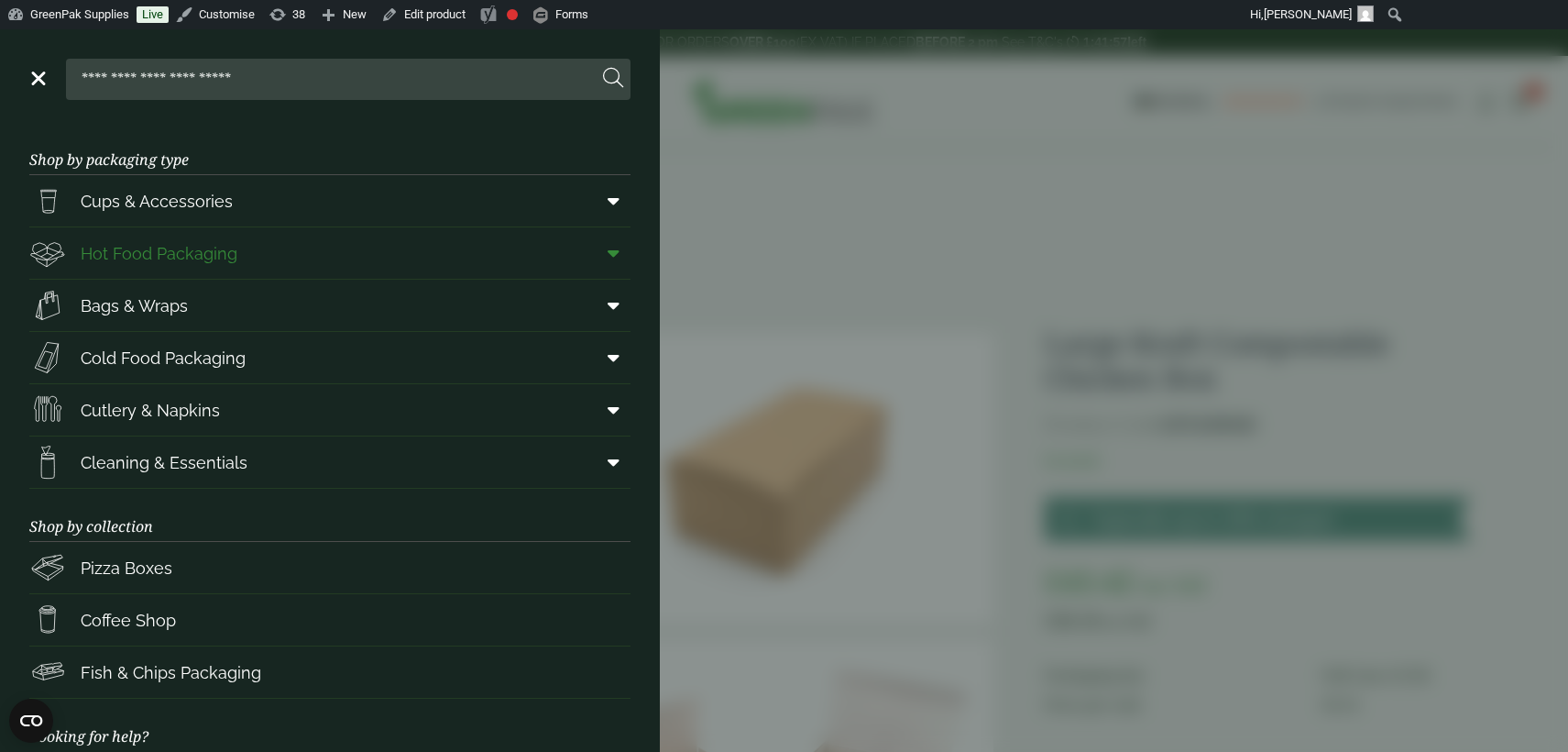
click at [611, 253] on icon at bounding box center [613, 253] width 12 height 18
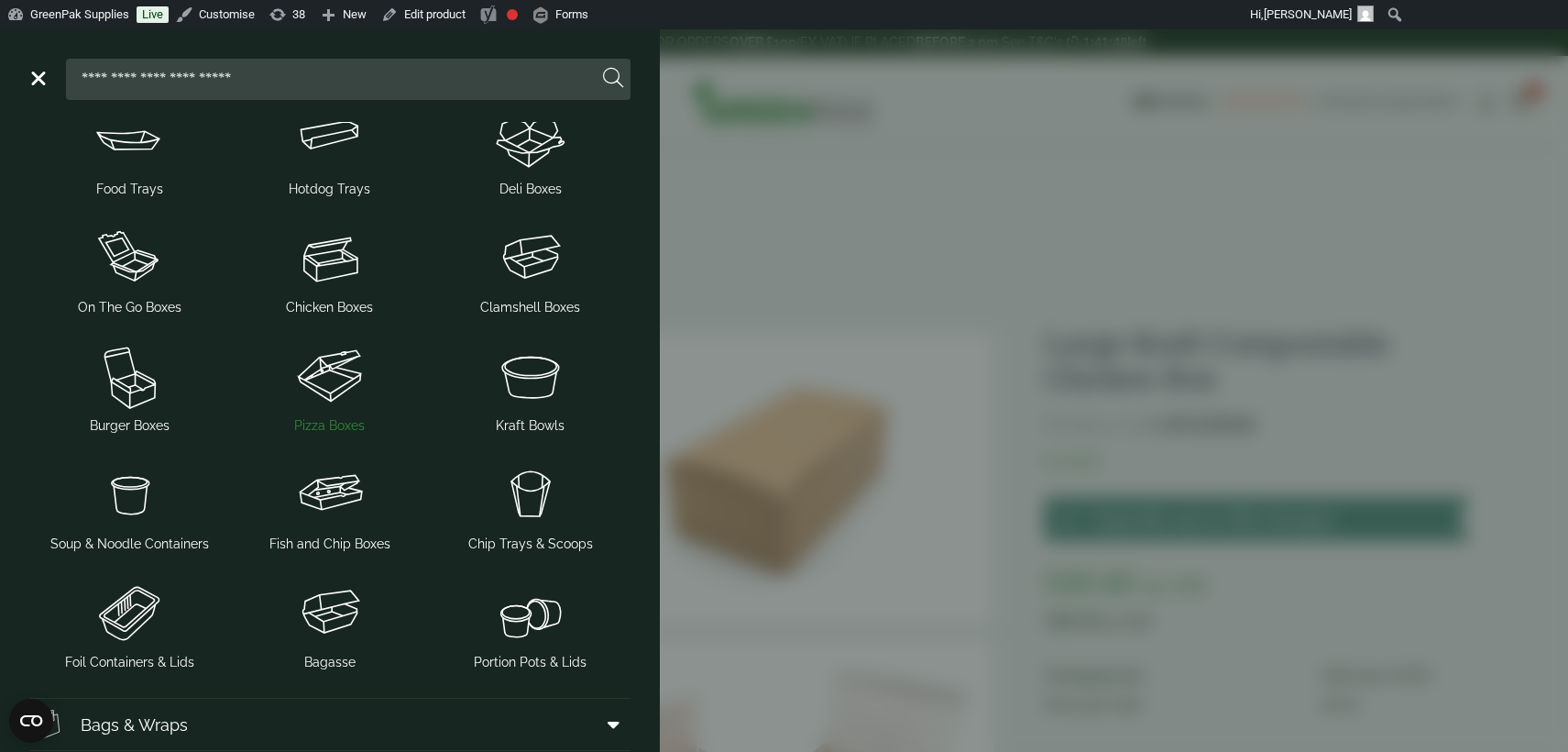
scroll to position [68, 0]
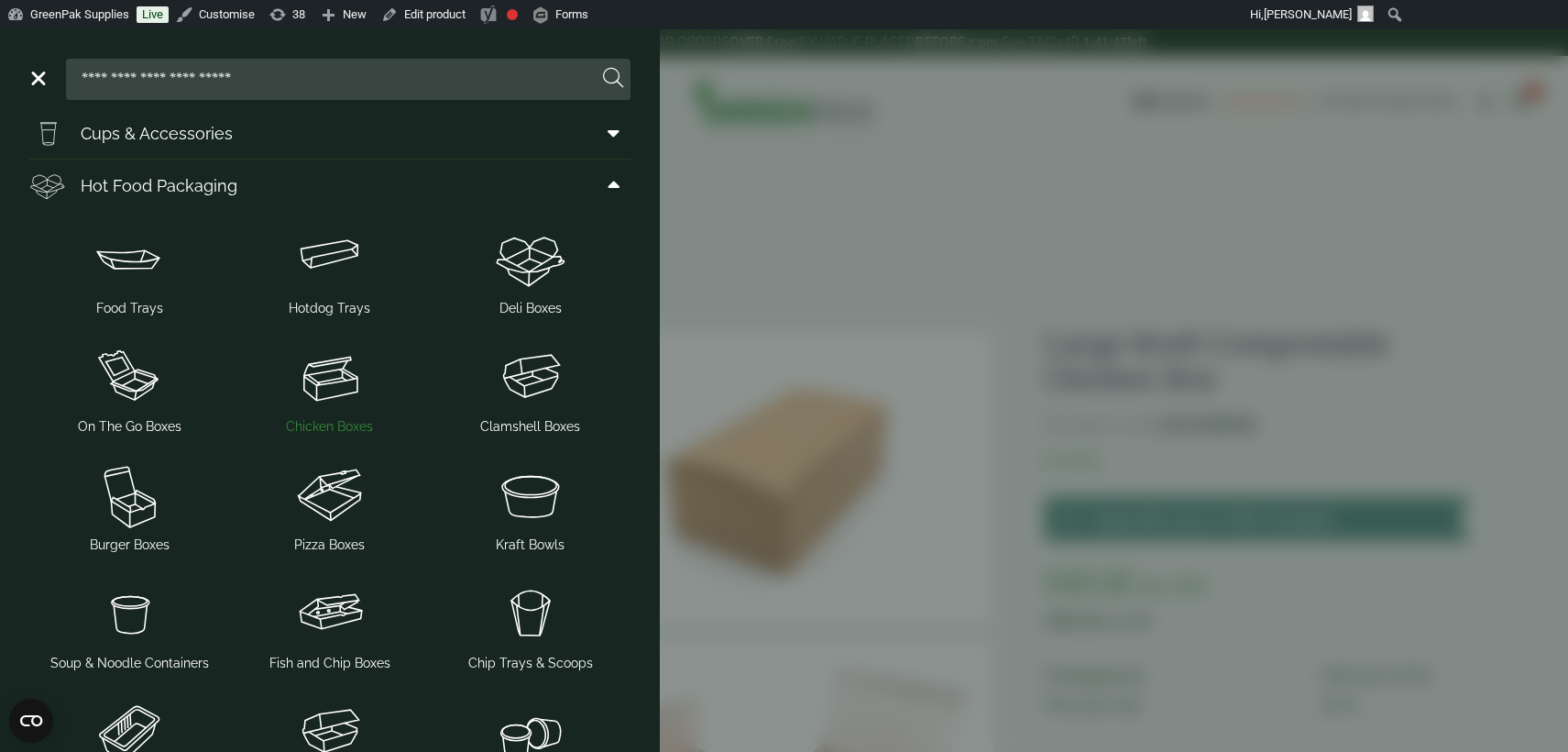
click at [338, 430] on span "Chicken Boxes" at bounding box center [330, 427] width 87 height 19
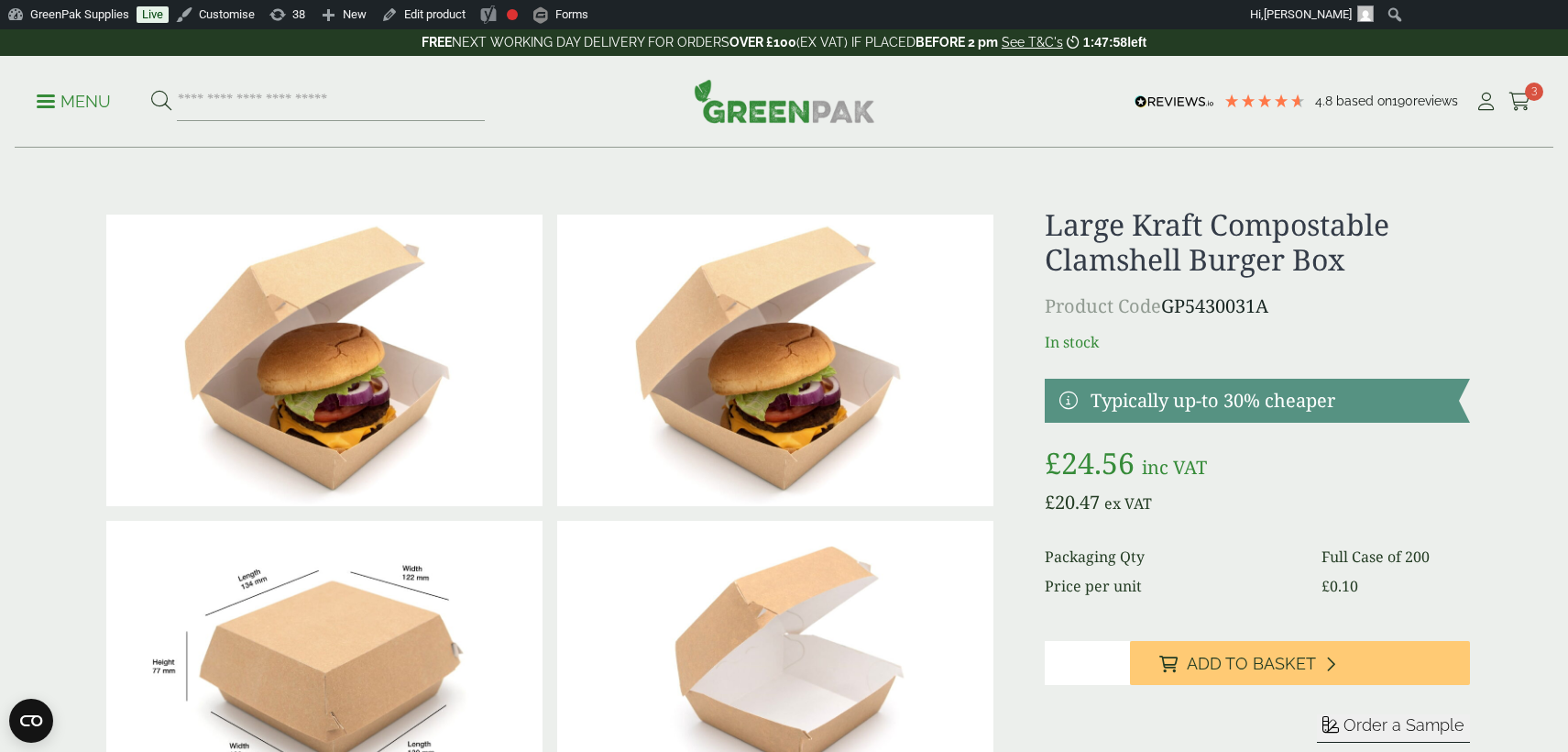
click at [437, 631] on img at bounding box center [324, 667] width 436 height 292
click at [461, 14] on link "Edit product" at bounding box center [423, 14] width 99 height 29
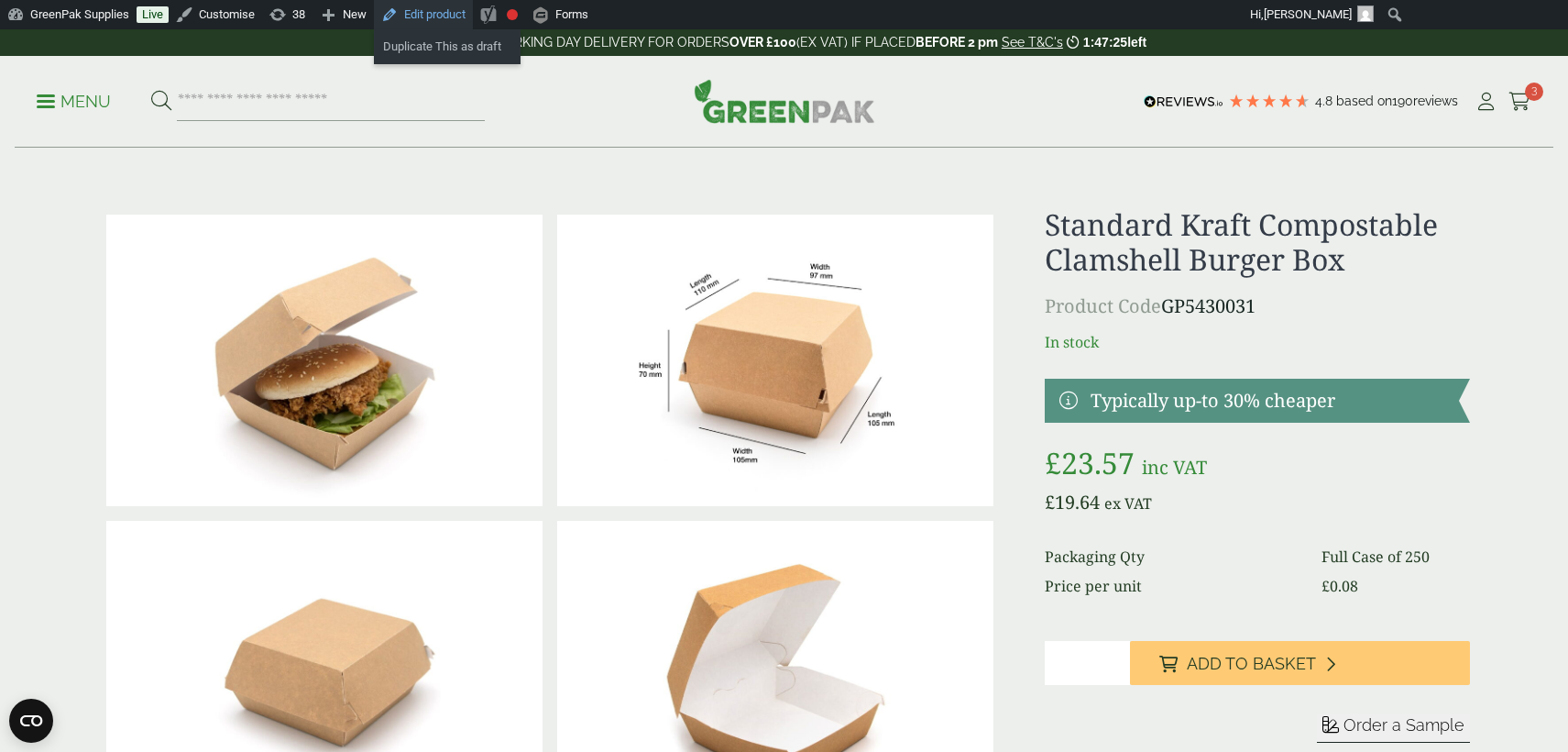
click at [445, 17] on link "Edit product" at bounding box center [423, 14] width 99 height 29
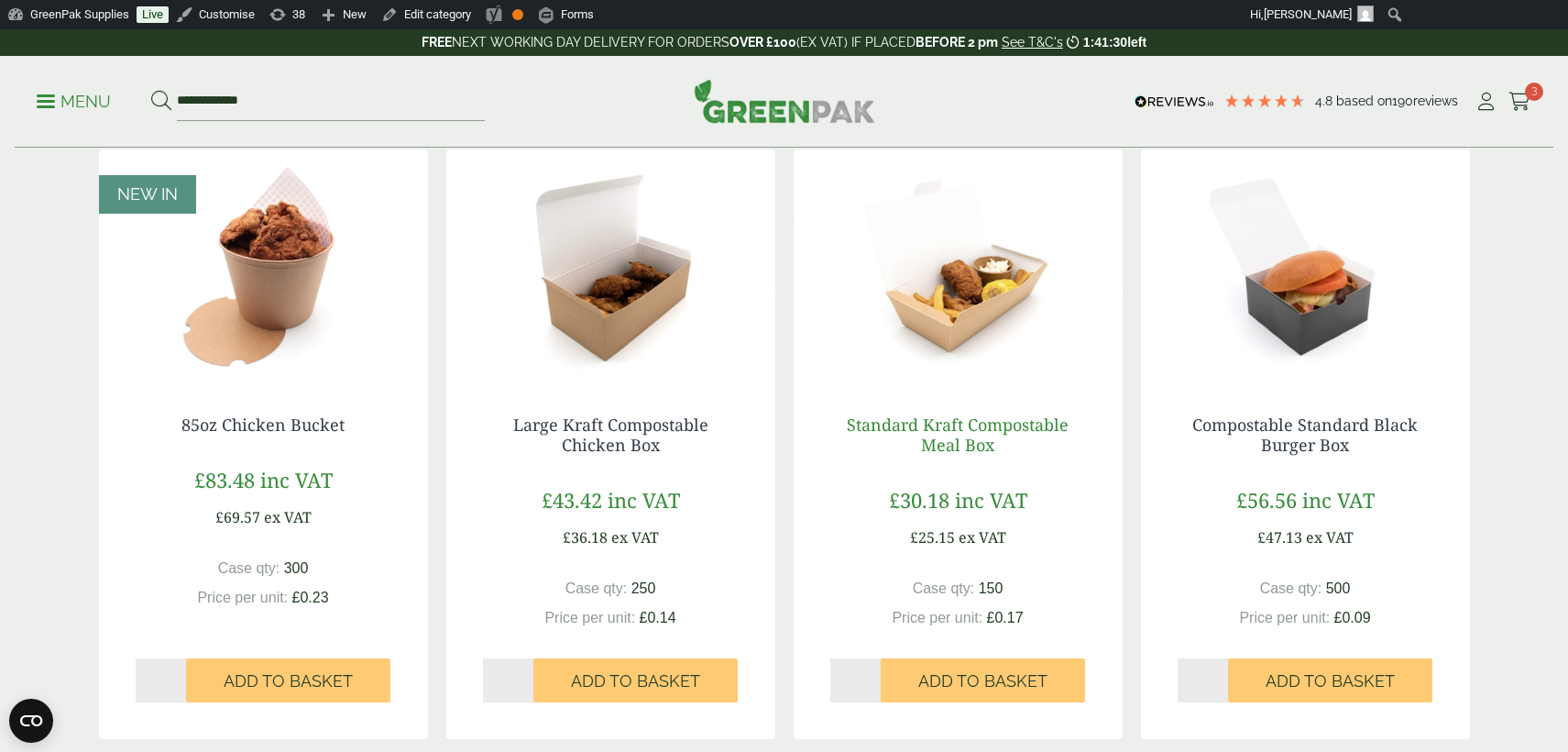
scroll to position [973, 0]
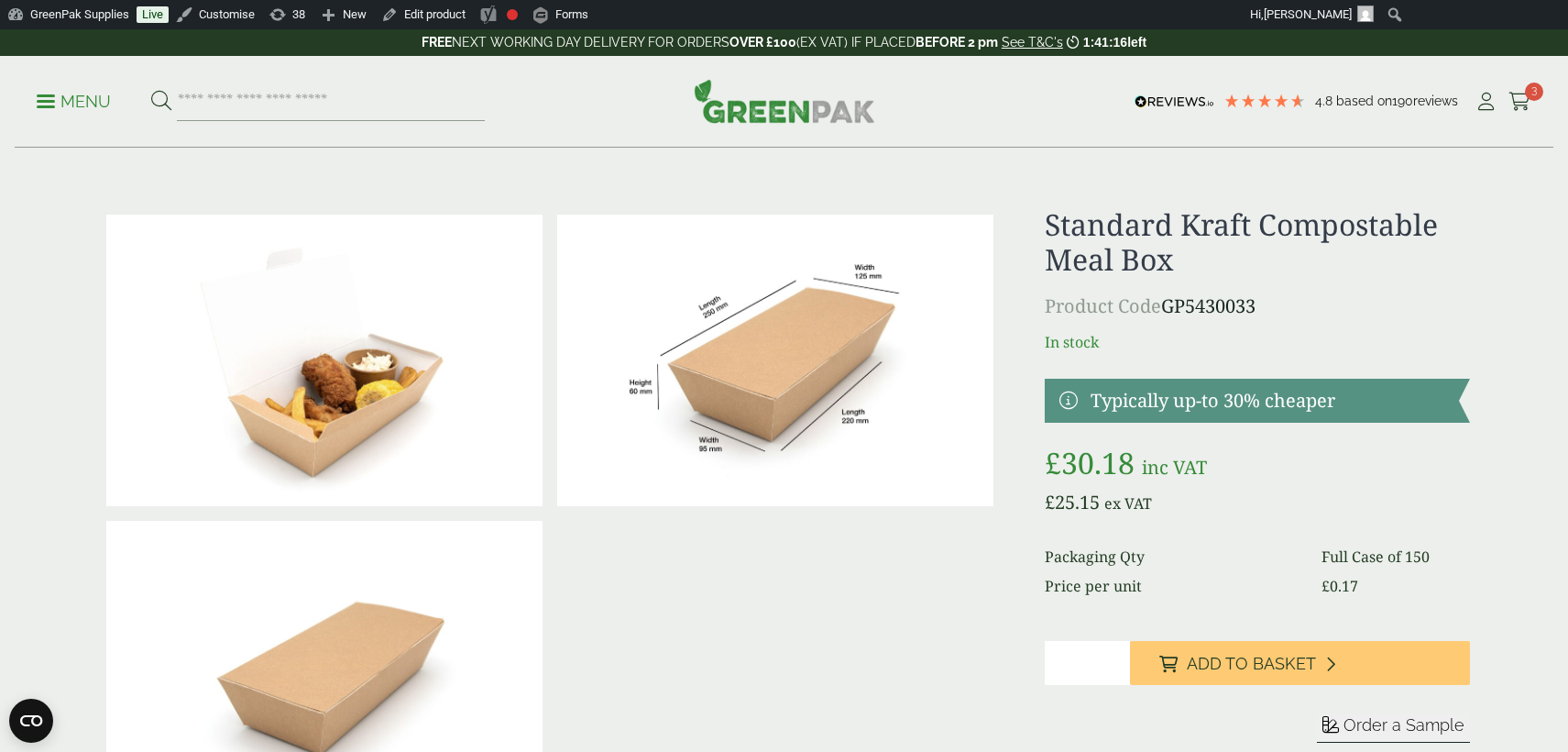
click at [845, 396] on img at bounding box center [775, 361] width 436 height 292
click at [445, 12] on link "Edit product" at bounding box center [423, 14] width 99 height 29
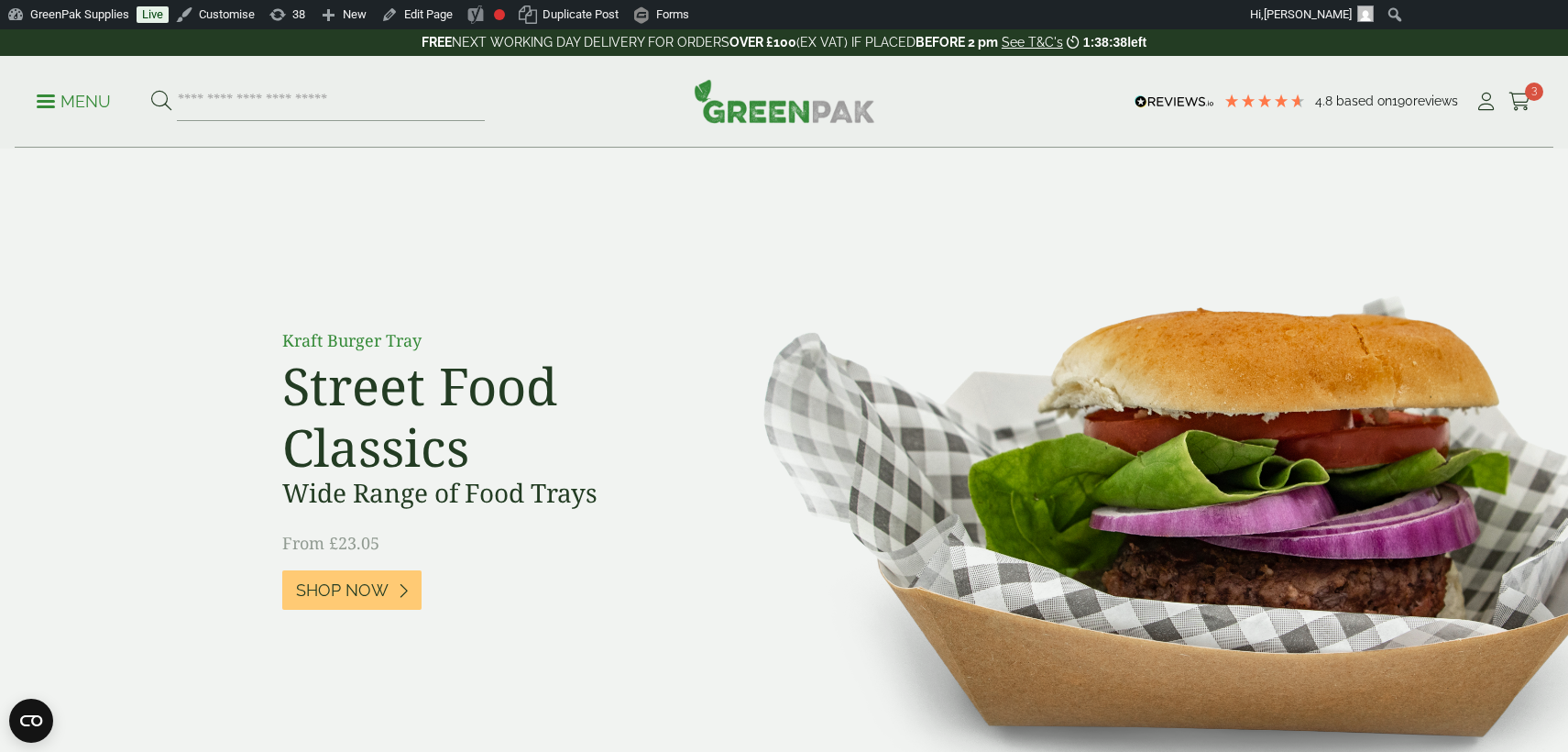
click at [62, 104] on p "Menu" at bounding box center [73, 101] width 74 height 22
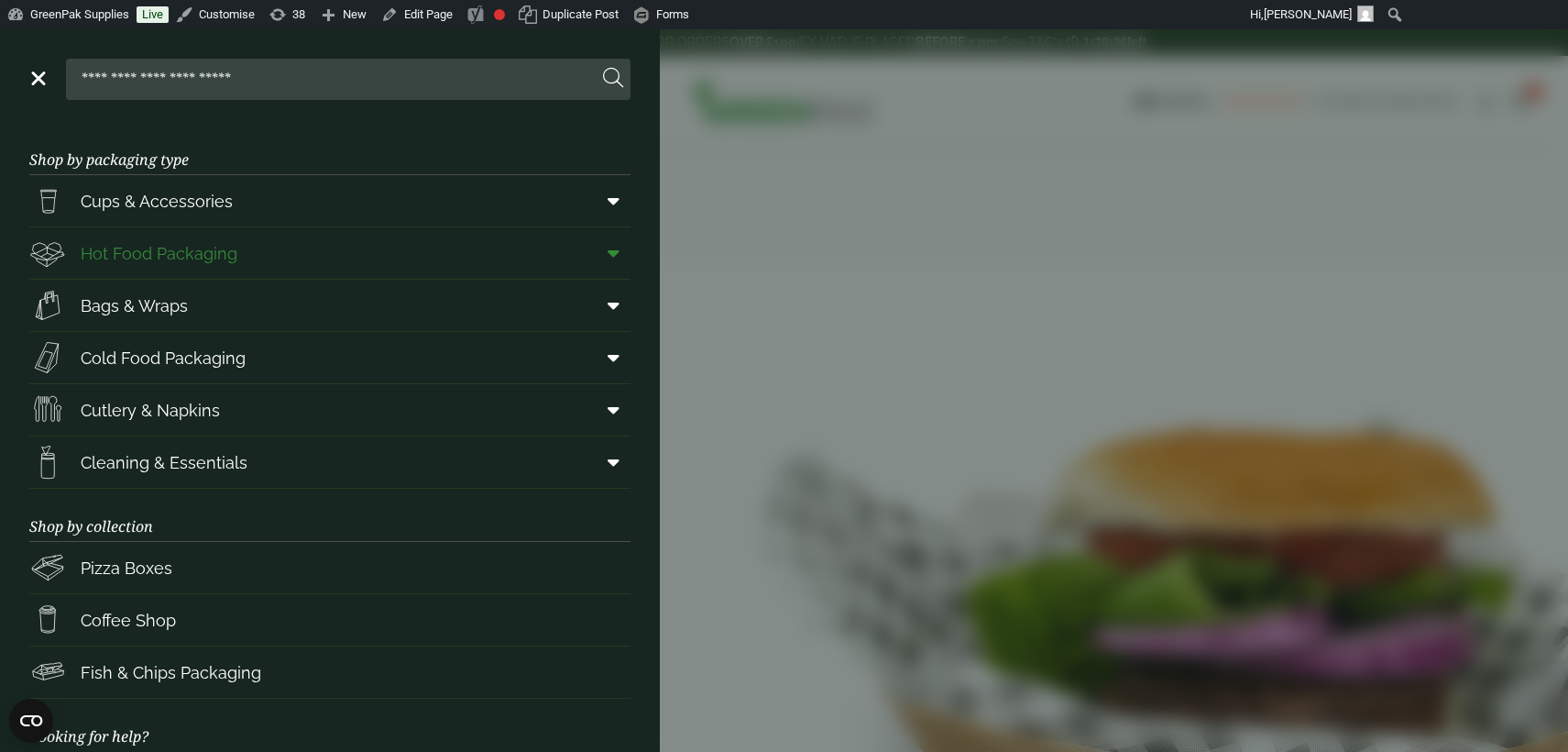
click at [615, 255] on icon at bounding box center [613, 253] width 12 height 18
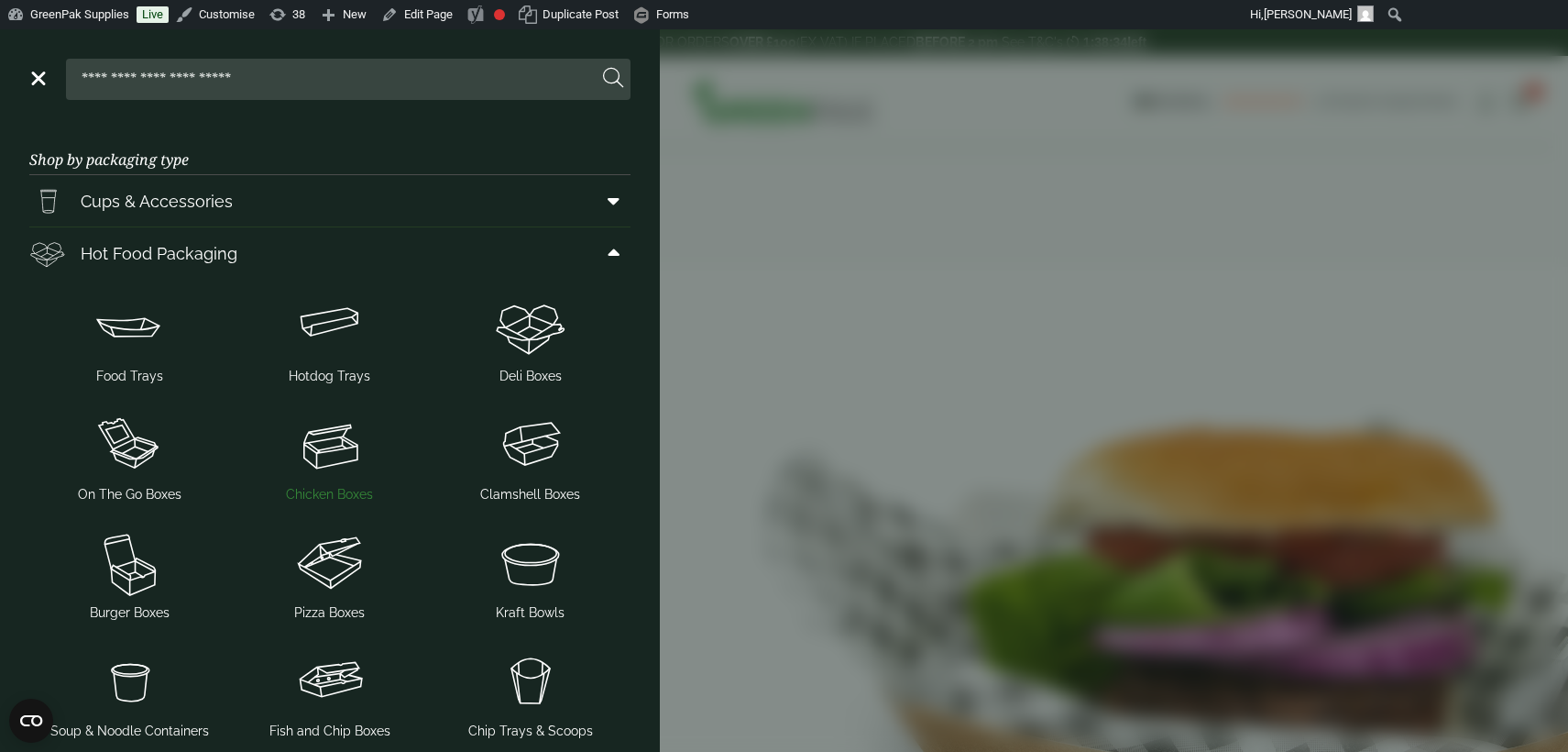
click at [346, 493] on span "Chicken Boxes" at bounding box center [330, 495] width 87 height 19
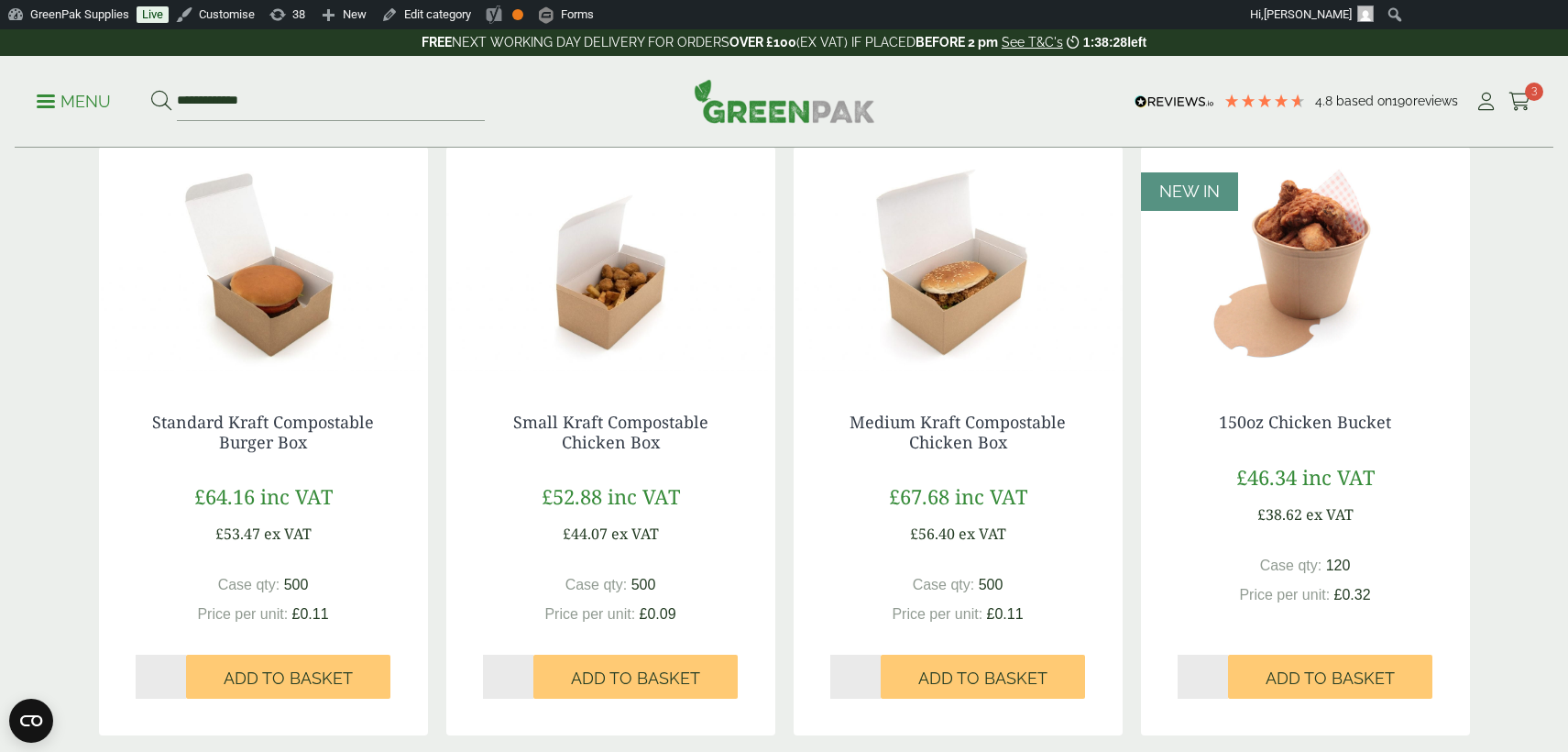
scroll to position [196, 0]
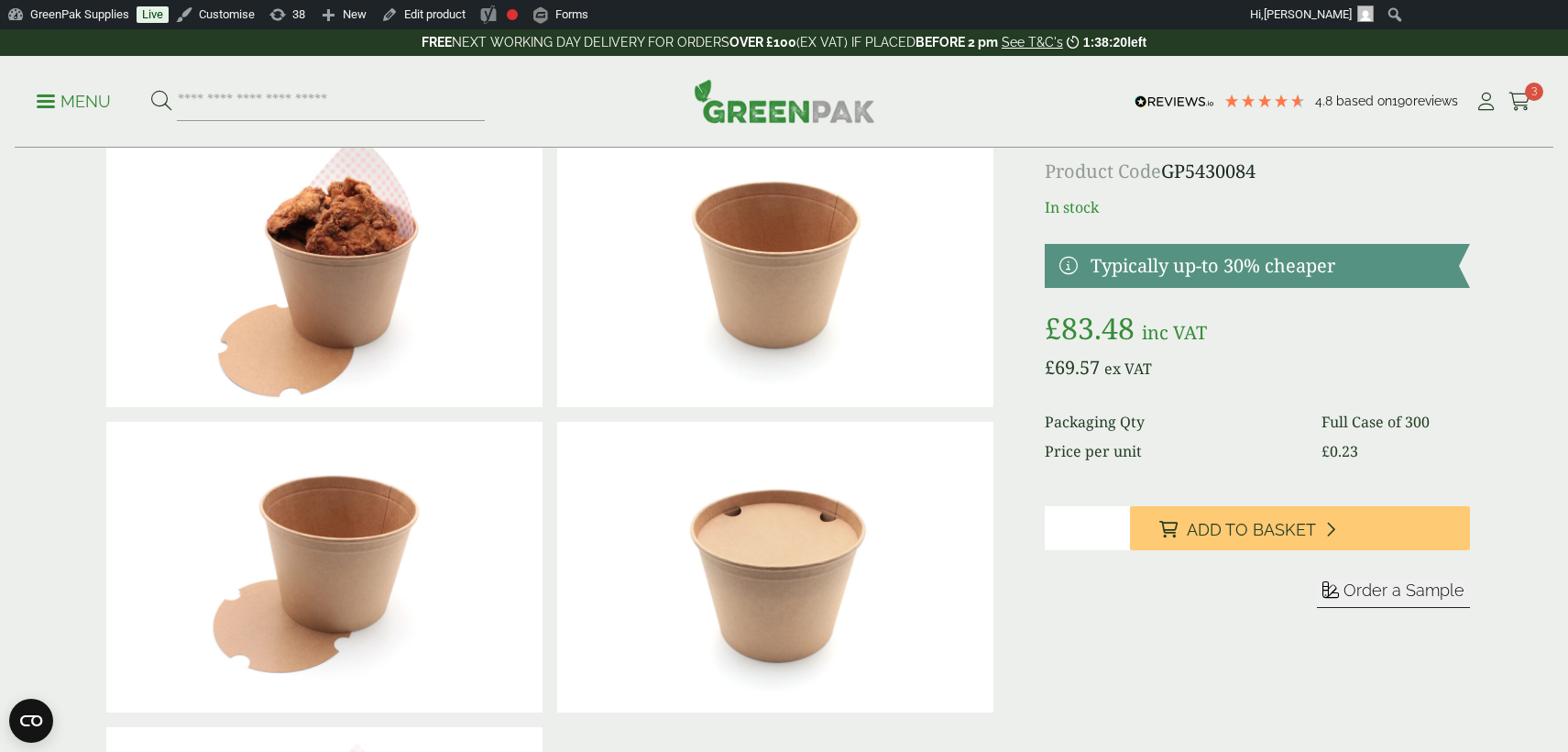
scroll to position [28, 0]
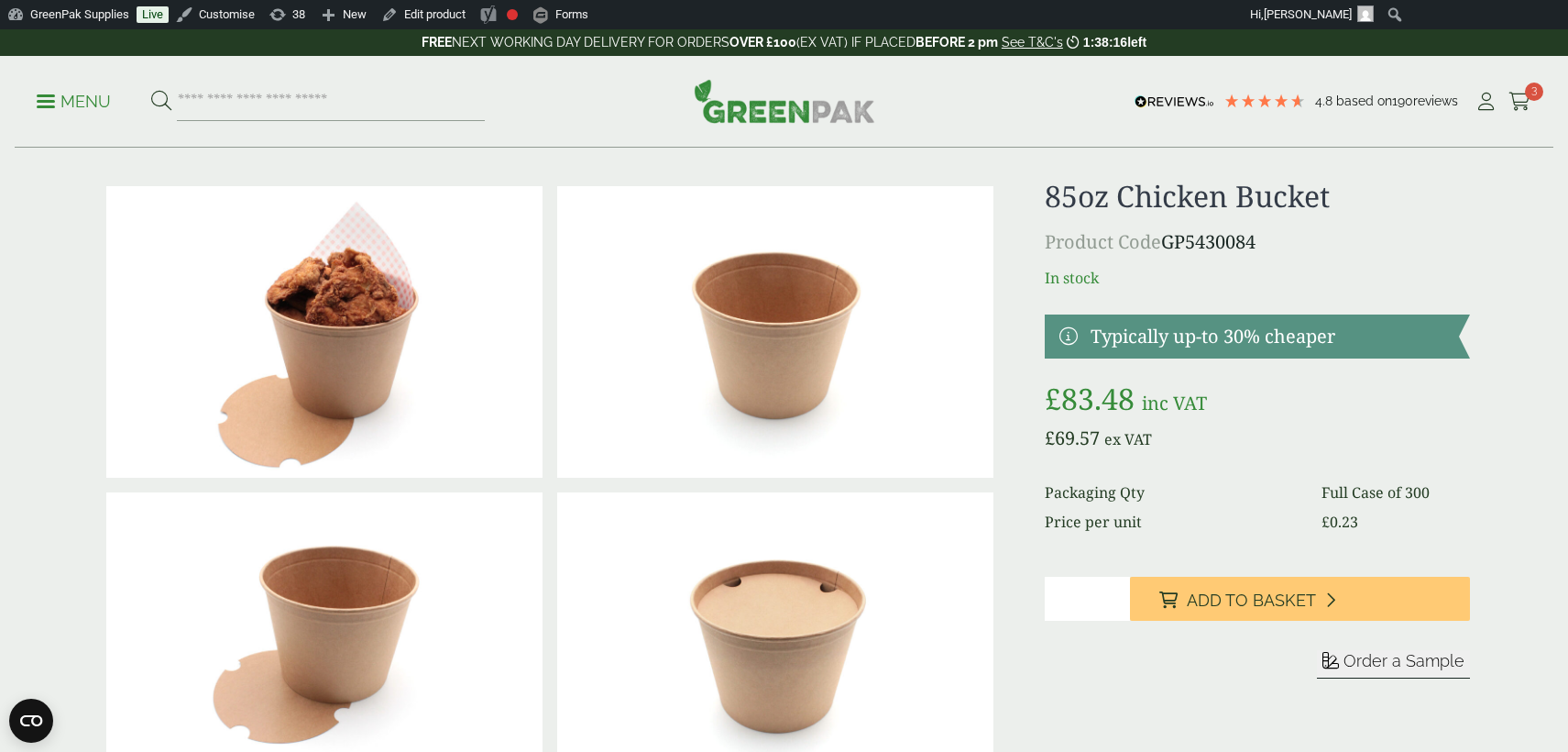
click at [777, 409] on img at bounding box center [775, 333] width 436 height 292
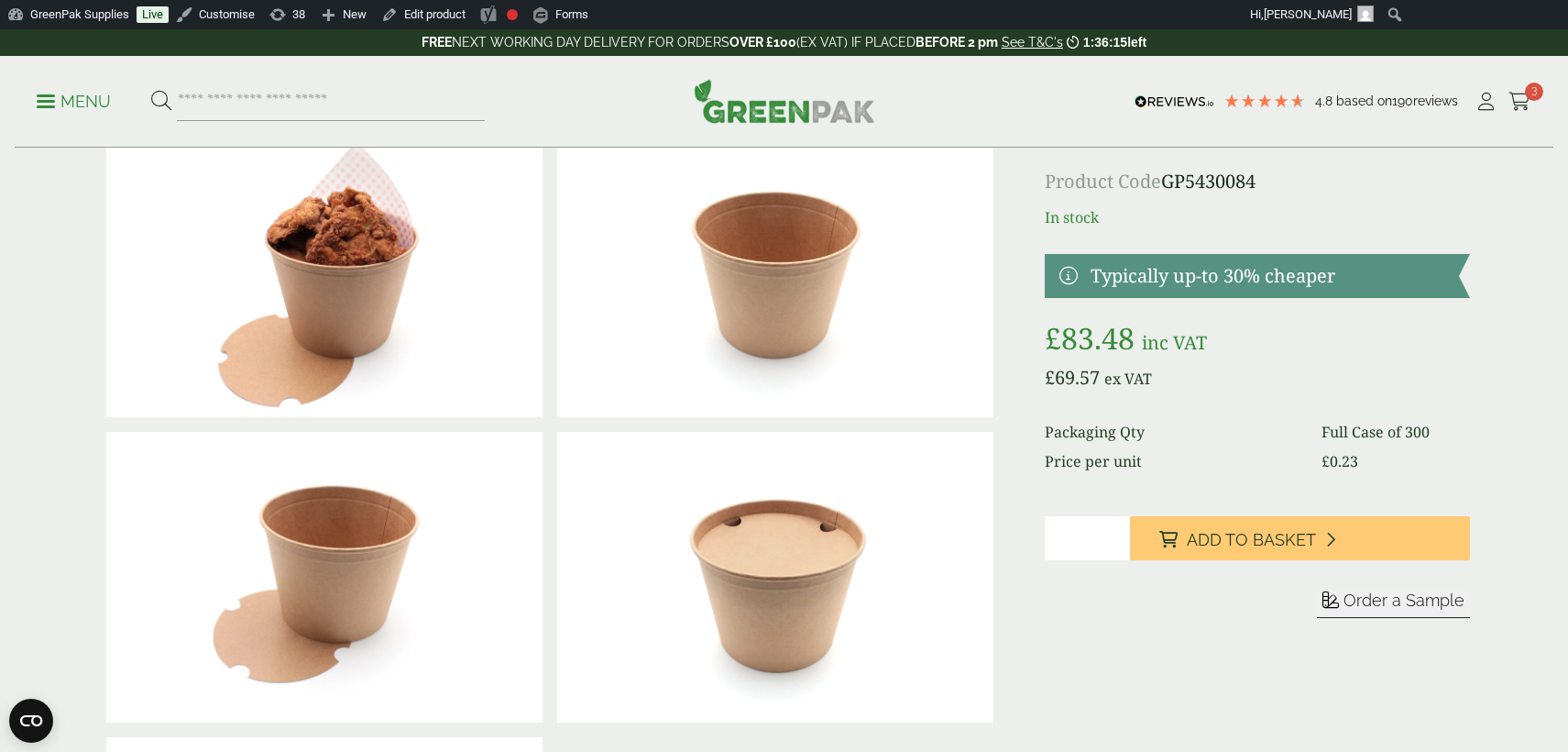
scroll to position [0, 0]
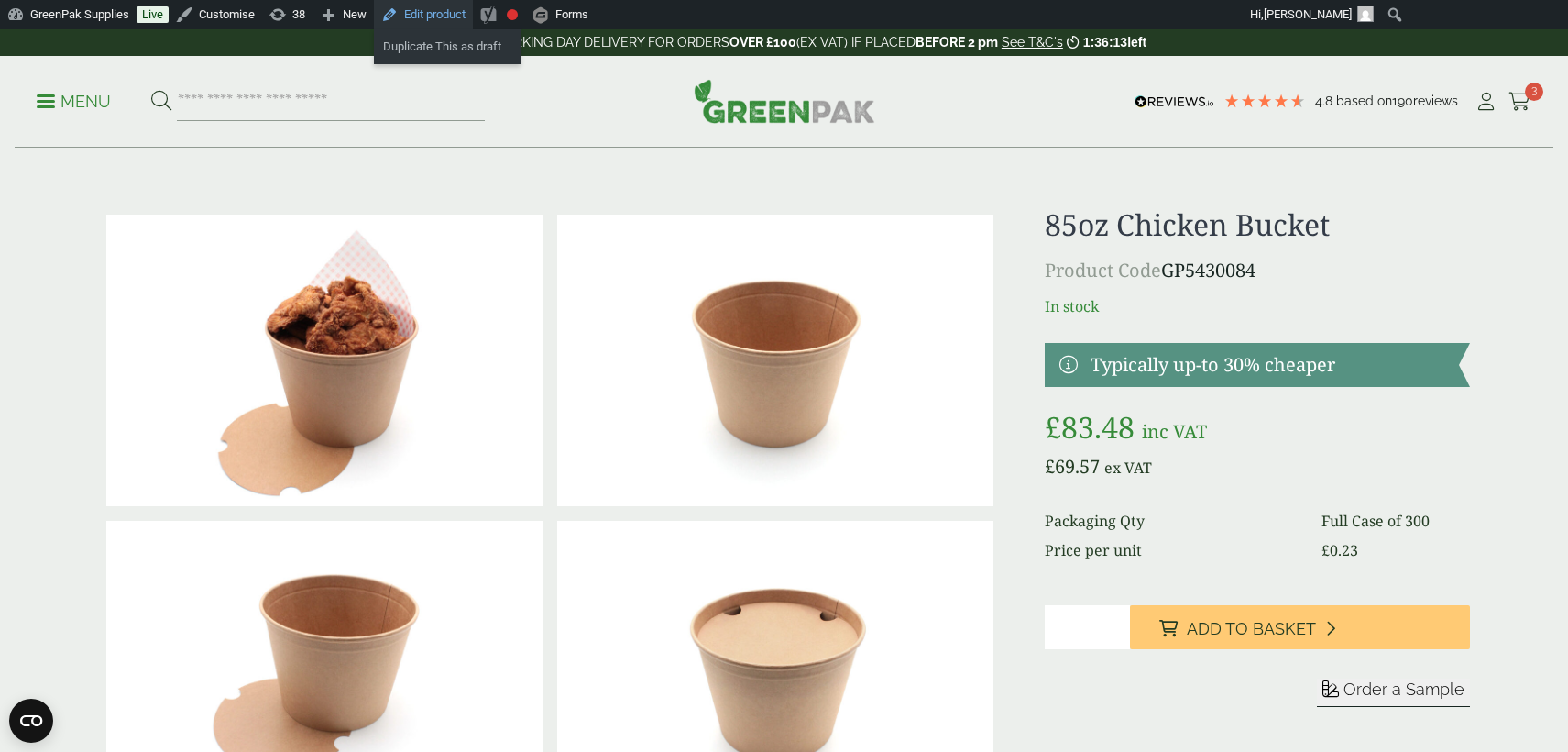
click at [451, 17] on link "Edit product" at bounding box center [423, 14] width 99 height 29
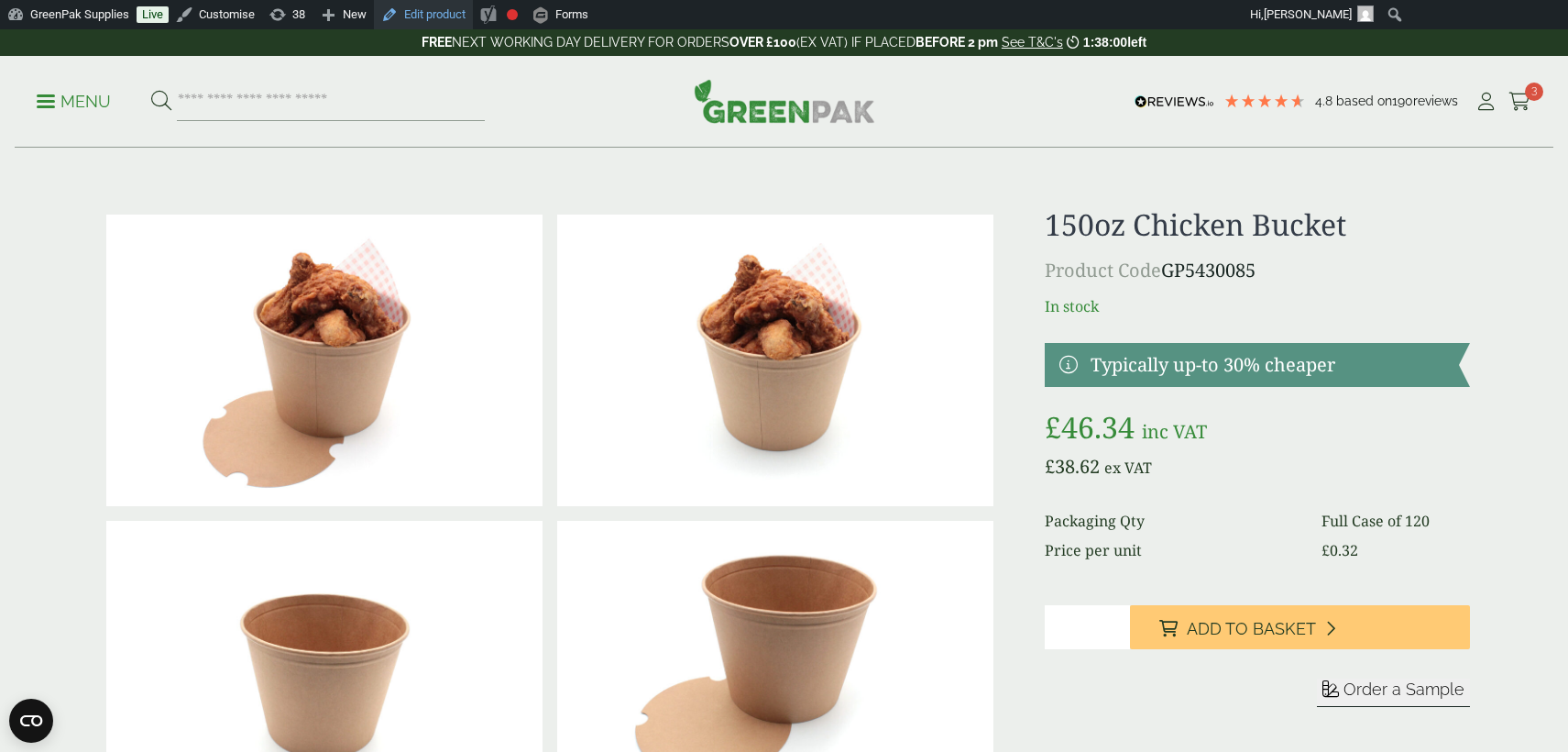
click at [441, 16] on link "Edit product" at bounding box center [423, 14] width 99 height 29
